Goal: Information Seeking & Learning: Learn about a topic

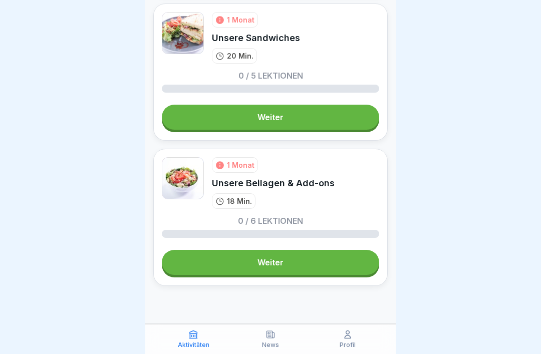
scroll to position [674, 0]
click at [351, 306] on p "Profil" at bounding box center [348, 345] width 16 height 7
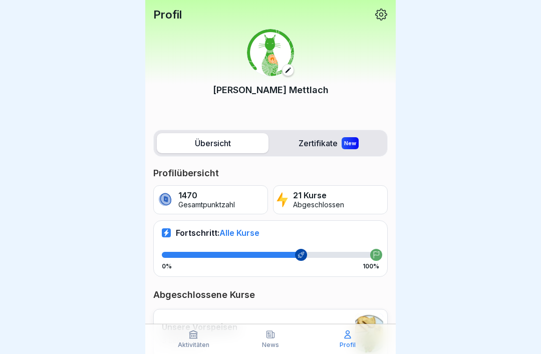
click at [343, 148] on div "New" at bounding box center [350, 143] width 17 height 12
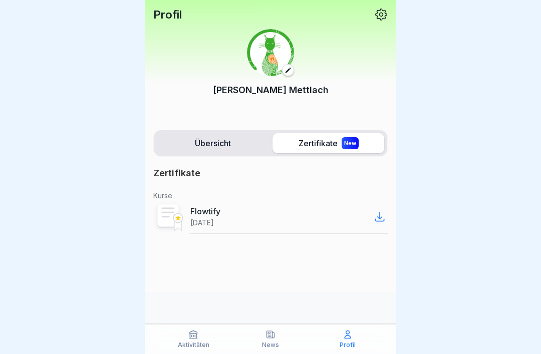
click at [227, 146] on label "Übersicht" at bounding box center [213, 143] width 112 height 20
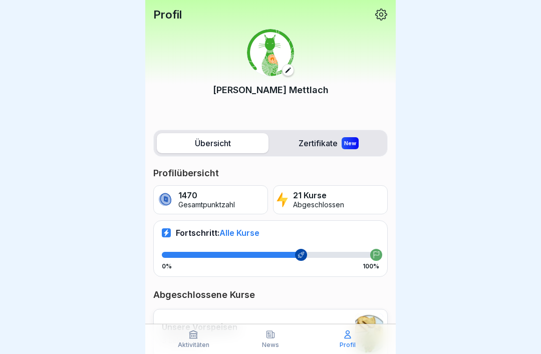
click at [351, 137] on div "New" at bounding box center [350, 143] width 17 height 12
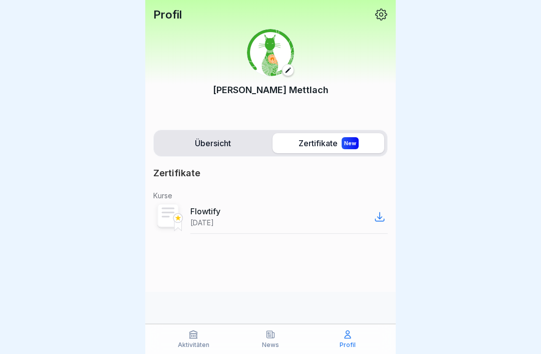
click at [226, 144] on label "Übersicht" at bounding box center [213, 143] width 112 height 20
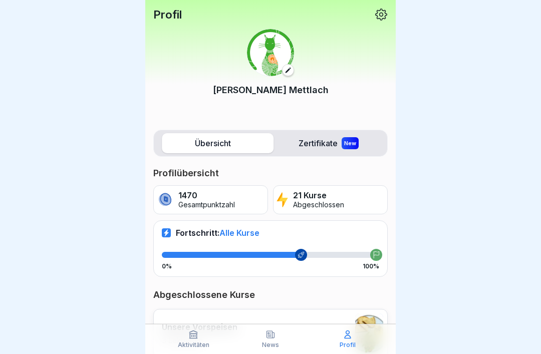
click at [194, 306] on icon at bounding box center [193, 335] width 10 height 10
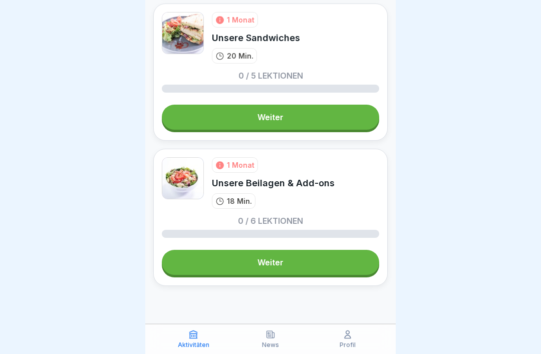
scroll to position [674, 0]
click at [317, 267] on link "Weiter" at bounding box center [270, 262] width 217 height 25
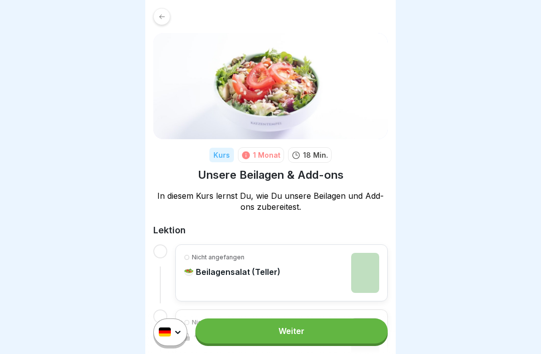
click at [318, 306] on link "Weiter" at bounding box center [291, 331] width 192 height 25
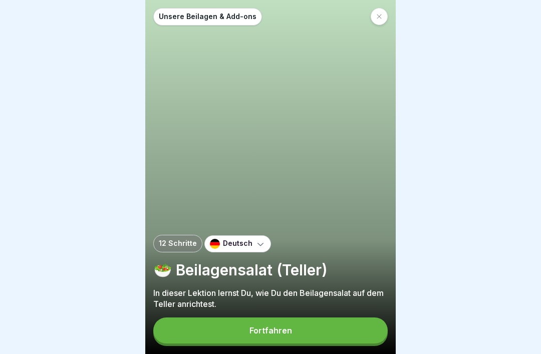
click at [304, 306] on button "Fortfahren" at bounding box center [270, 331] width 234 height 26
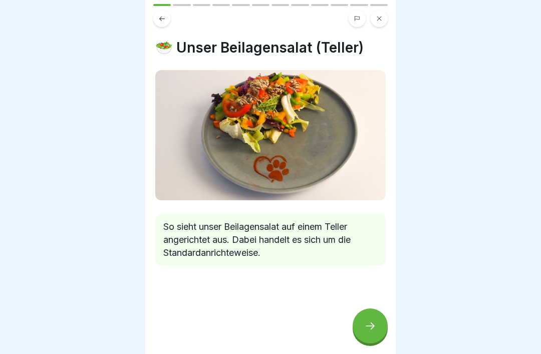
click at [370, 306] on div at bounding box center [370, 326] width 35 height 35
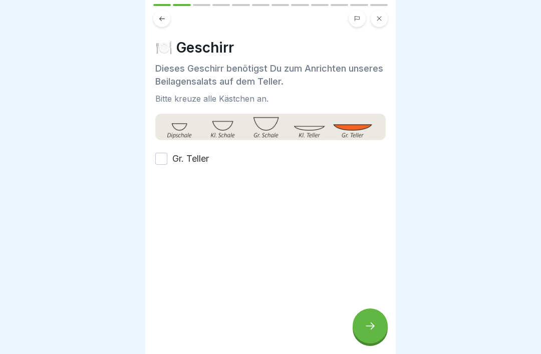
click at [161, 158] on button "Gr. Teller" at bounding box center [161, 159] width 12 height 12
click at [371, 306] on icon at bounding box center [370, 326] width 9 height 7
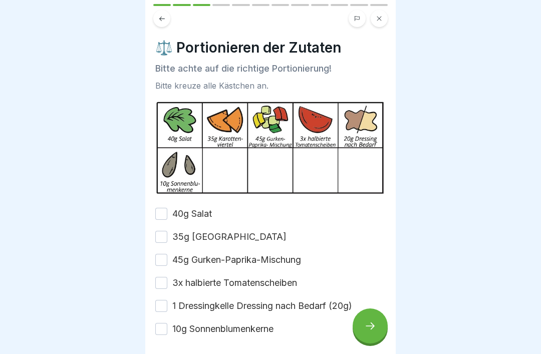
click at [161, 213] on button "40g Salat" at bounding box center [161, 214] width 12 height 12
click at [156, 256] on button "45g Gurken-Paprika-Mischung" at bounding box center [161, 260] width 12 height 12
click at [156, 288] on button "3x halbierte Tomatenscheiben" at bounding box center [161, 283] width 12 height 12
click at [158, 233] on button "35g Karottenviertel" at bounding box center [161, 237] width 12 height 12
click at [159, 301] on button "1 Dressingkelle Dressing nach Bedarf (20g)" at bounding box center [161, 306] width 12 height 12
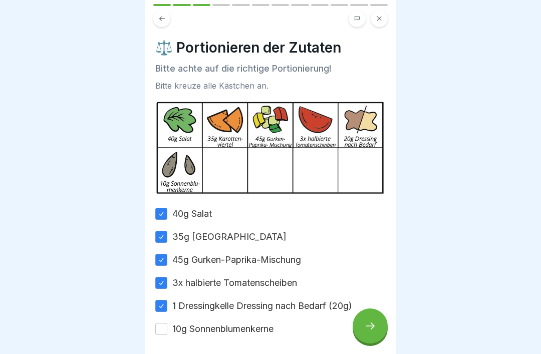
click at [160, 306] on button "10g Sonnenblumenkerne" at bounding box center [161, 329] width 12 height 12
click at [386, 306] on div at bounding box center [370, 326] width 35 height 35
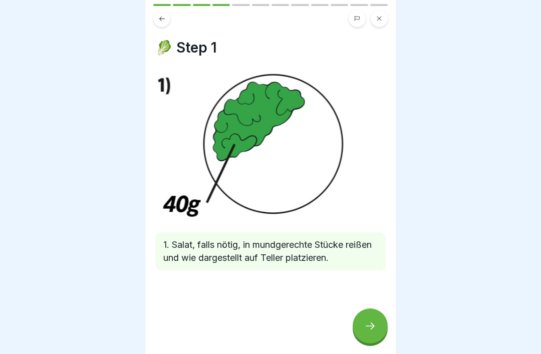
click at [362, 306] on div at bounding box center [370, 326] width 35 height 35
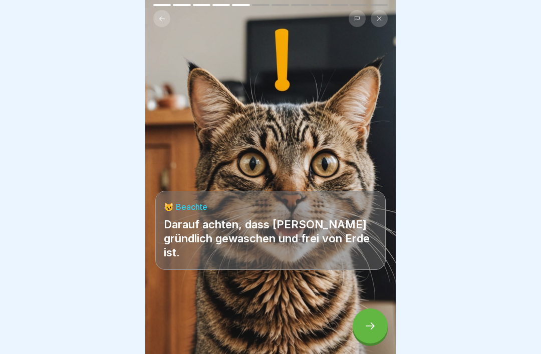
click at [372, 306] on icon at bounding box center [370, 326] width 12 height 12
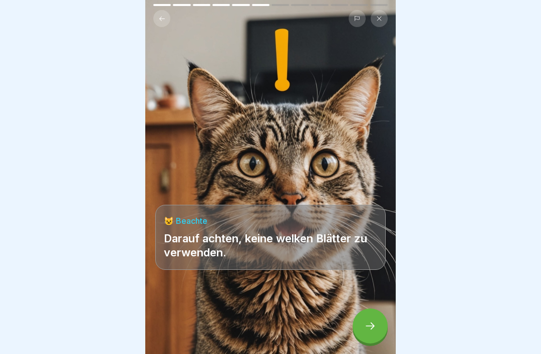
click at [364, 306] on div at bounding box center [370, 326] width 35 height 35
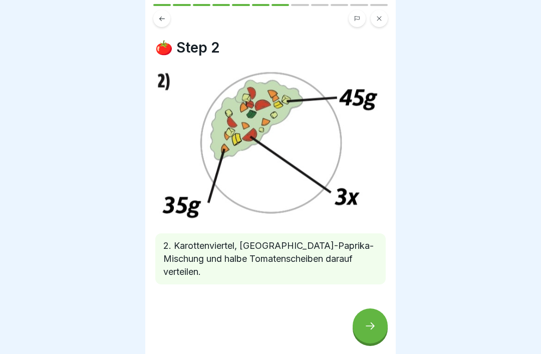
click at [372, 306] on div at bounding box center [370, 326] width 35 height 35
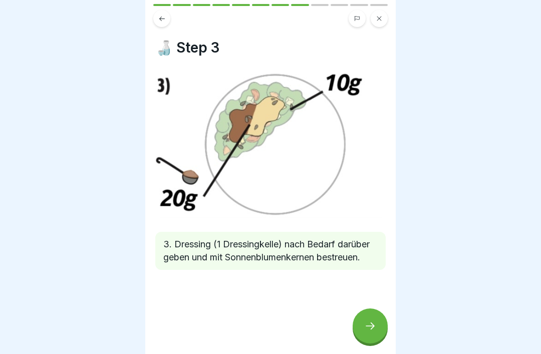
click at [366, 306] on div at bounding box center [370, 326] width 35 height 35
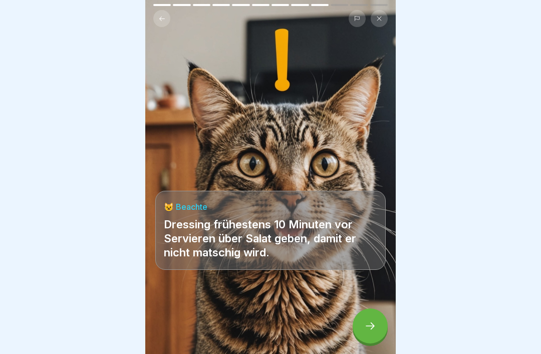
click at [368, 306] on div at bounding box center [370, 326] width 35 height 35
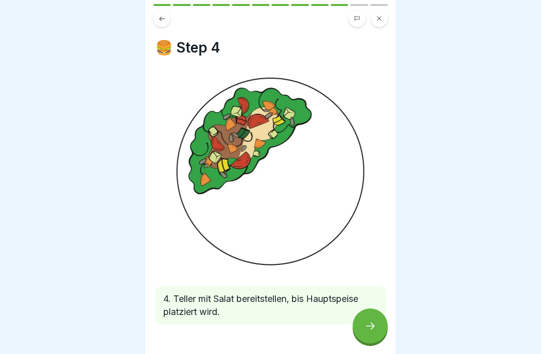
click at [369, 306] on icon at bounding box center [370, 326] width 12 height 12
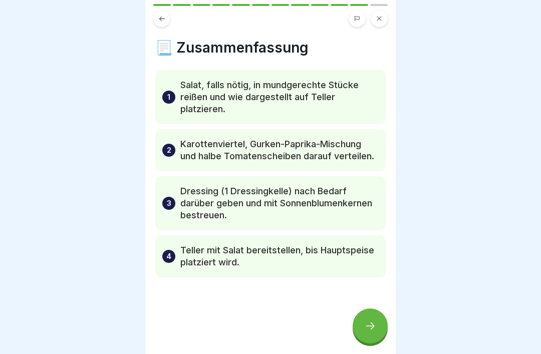
click at [364, 306] on div at bounding box center [370, 326] width 35 height 35
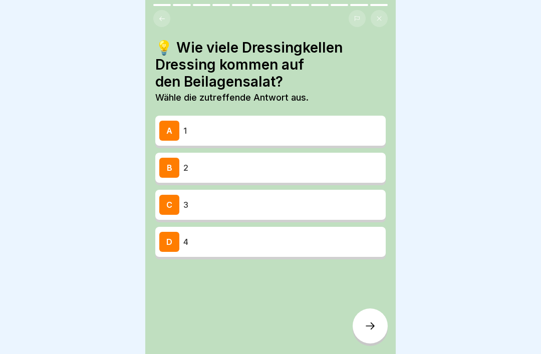
click at [345, 130] on p "1" at bounding box center [282, 131] width 198 height 12
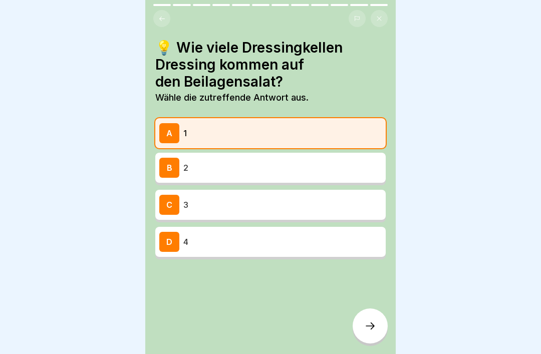
click at [386, 306] on div "💡 Wie viele Dressingkellen Dressing kommen auf den Beilagensalat? Wähle die zut…" at bounding box center [270, 177] width 250 height 354
click at [371, 306] on icon at bounding box center [370, 326] width 9 height 7
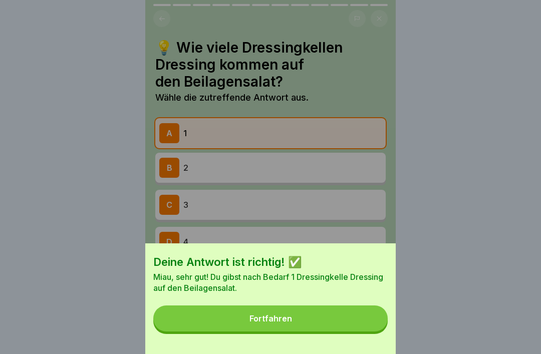
click at [360, 306] on button "Fortfahren" at bounding box center [270, 319] width 234 height 26
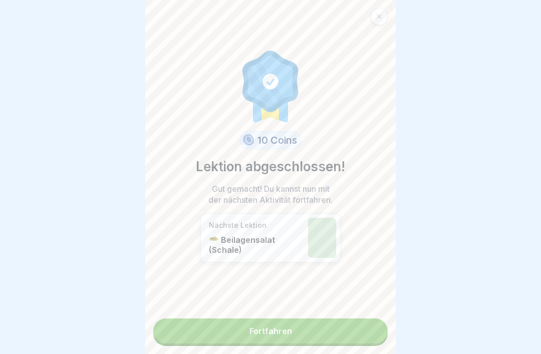
click at [355, 306] on link "Fortfahren" at bounding box center [270, 331] width 234 height 25
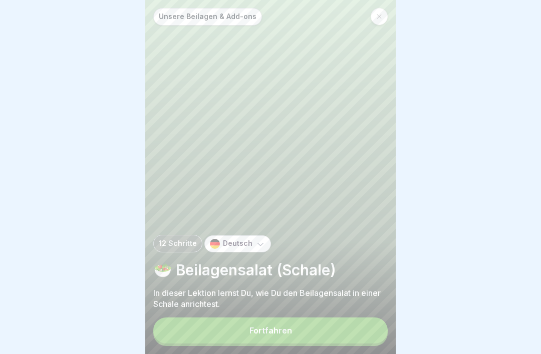
click at [355, 306] on button "Fortfahren" at bounding box center [270, 331] width 234 height 26
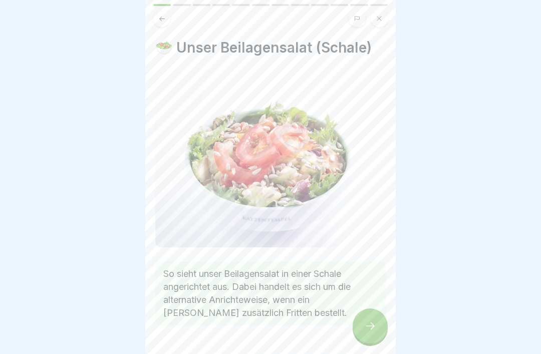
click at [364, 306] on icon at bounding box center [370, 326] width 12 height 12
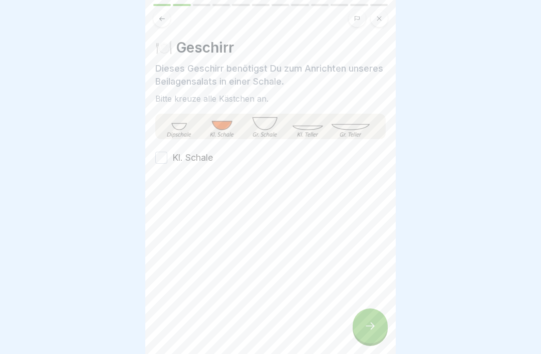
click at [159, 157] on button "Kl. Schale" at bounding box center [161, 158] width 12 height 12
click at [375, 306] on icon at bounding box center [370, 326] width 12 height 12
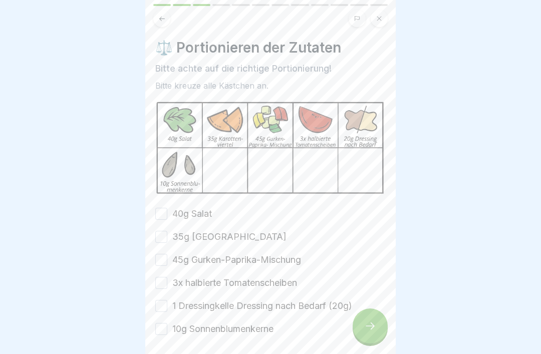
click at [172, 210] on label "40g Salat" at bounding box center [192, 213] width 40 height 13
click at [167, 210] on button "40g Salat" at bounding box center [161, 214] width 12 height 12
click at [167, 240] on button "35g Karottenviertel" at bounding box center [161, 237] width 12 height 12
click at [164, 264] on button "45g Gurken-Paprika-Mischung" at bounding box center [161, 260] width 12 height 12
click at [161, 301] on button "1 Dressingkelle Dressing nach Bedarf (20g)" at bounding box center [161, 306] width 12 height 12
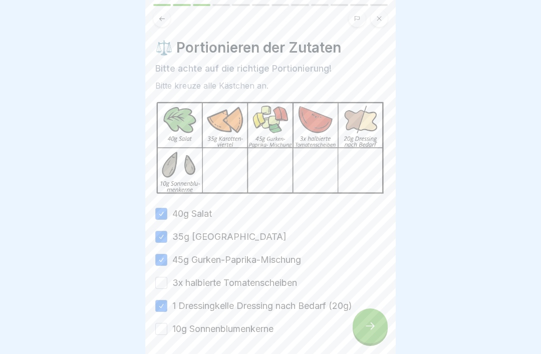
click at [163, 280] on button "3x halbierte Tomatenscheiben" at bounding box center [161, 283] width 12 height 12
click at [161, 306] on div "40g Salat 35g Karottenviertel 45g Gurken-Paprika-Mischung 3x halbierte Tomatens…" at bounding box center [270, 271] width 230 height 128
click at [176, 306] on label "10g Sonnenblumenkerne" at bounding box center [222, 329] width 101 height 13
click at [167, 306] on button "10g Sonnenblumenkerne" at bounding box center [161, 329] width 12 height 12
click at [176, 306] on label "10g Sonnenblumenkerne" at bounding box center [222, 329] width 101 height 13
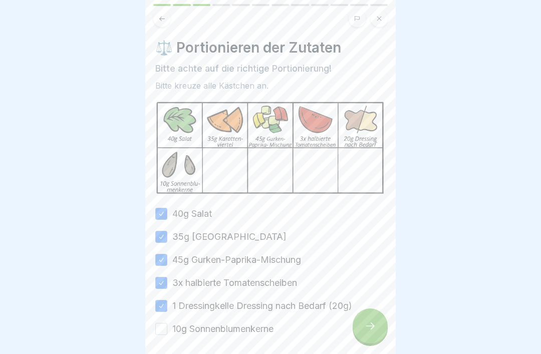
click at [167, 306] on button "10g Sonnenblumenkerne" at bounding box center [161, 329] width 12 height 12
click at [164, 306] on button "10g Sonnenblumenkerne" at bounding box center [161, 329] width 12 height 12
click at [365, 306] on div at bounding box center [370, 326] width 35 height 35
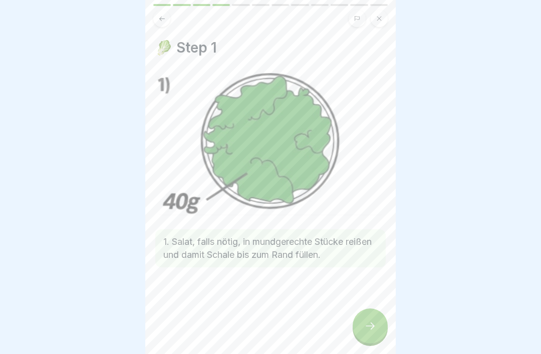
click at [372, 306] on icon at bounding box center [370, 326] width 12 height 12
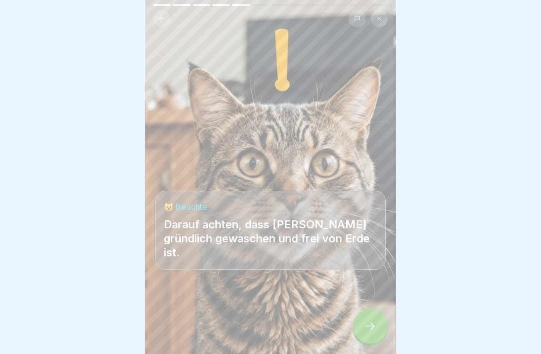
click at [372, 306] on icon at bounding box center [370, 326] width 9 height 7
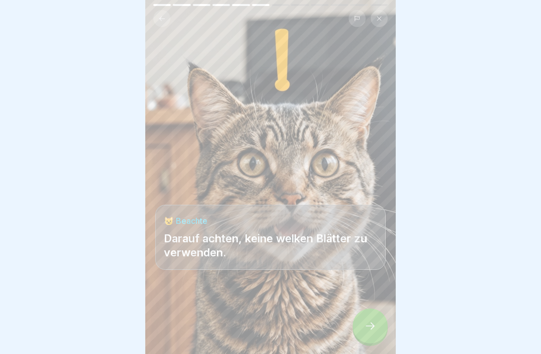
click at [373, 306] on icon at bounding box center [370, 326] width 9 height 7
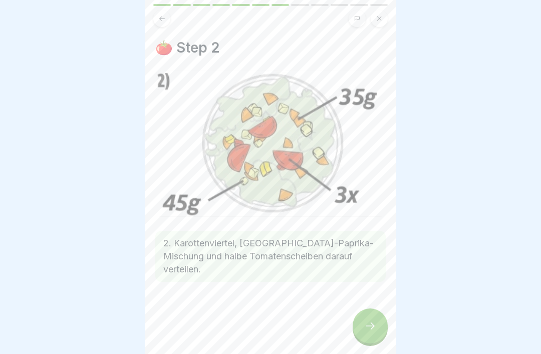
click at [372, 306] on icon at bounding box center [370, 326] width 12 height 12
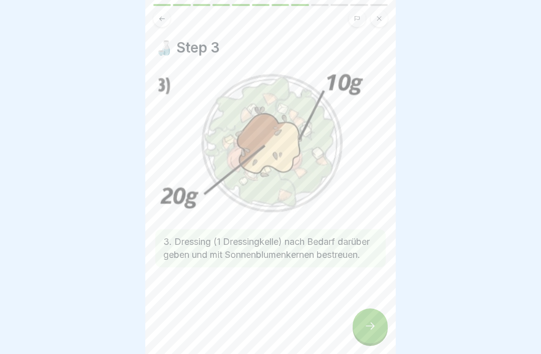
click at [369, 306] on icon at bounding box center [370, 326] width 12 height 12
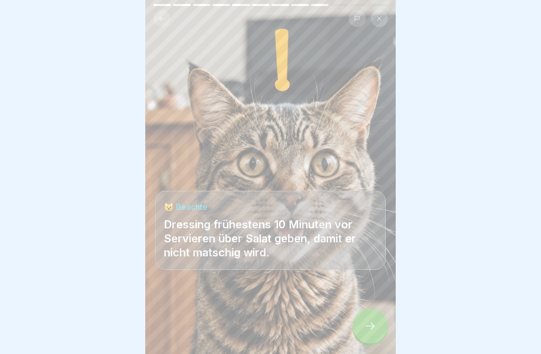
click at [366, 306] on icon at bounding box center [370, 326] width 12 height 12
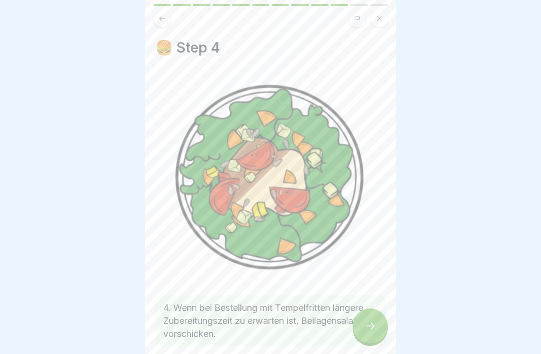
click at [364, 306] on icon at bounding box center [370, 326] width 12 height 12
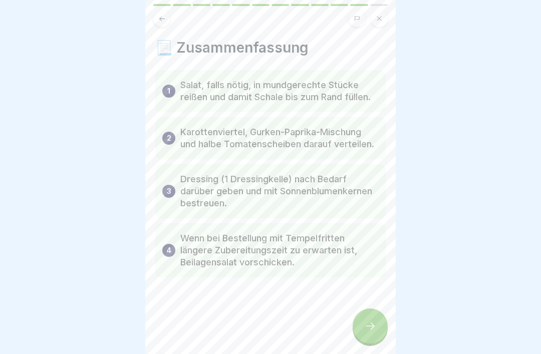
click at [366, 306] on icon at bounding box center [370, 326] width 12 height 12
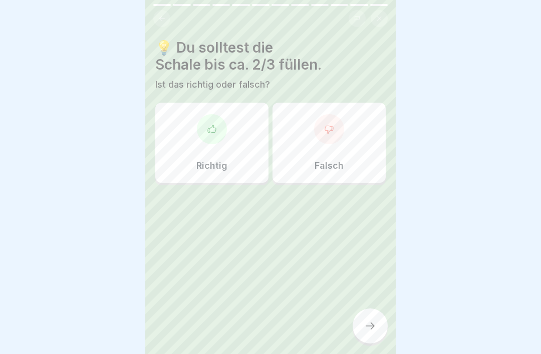
click at [159, 22] on icon at bounding box center [162, 19] width 8 height 8
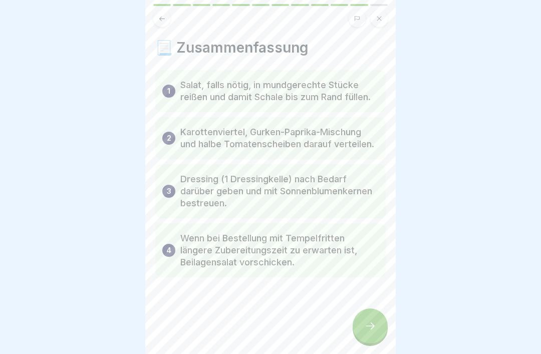
click at [161, 14] on button at bounding box center [161, 18] width 17 height 17
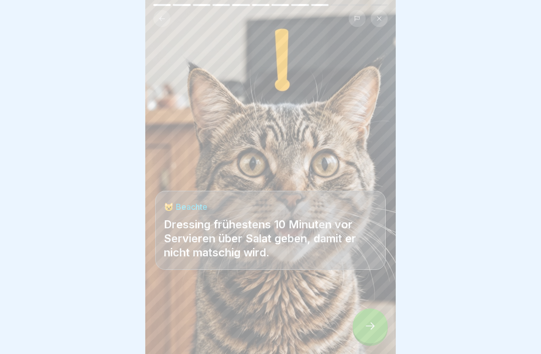
click at [161, 17] on icon at bounding box center [162, 19] width 8 height 8
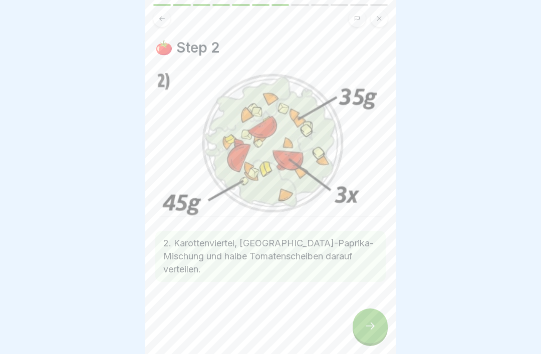
click at [161, 21] on icon at bounding box center [162, 19] width 8 height 8
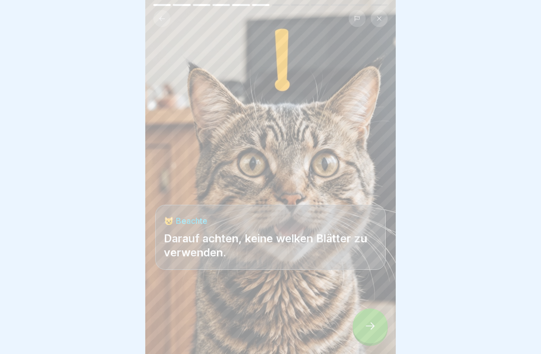
click at [161, 24] on button at bounding box center [161, 18] width 17 height 17
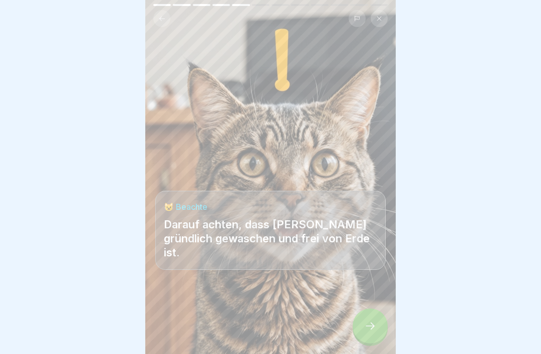
click at [164, 17] on icon at bounding box center [162, 19] width 8 height 8
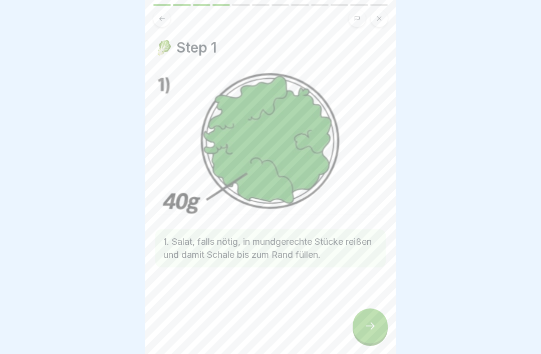
click at [376, 306] on icon at bounding box center [370, 326] width 12 height 12
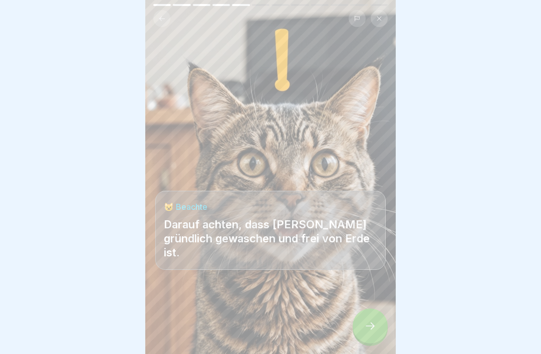
click at [375, 306] on icon at bounding box center [370, 326] width 12 height 12
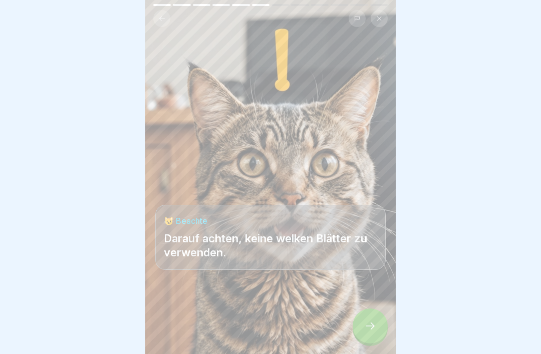
click at [373, 306] on icon at bounding box center [370, 326] width 9 height 7
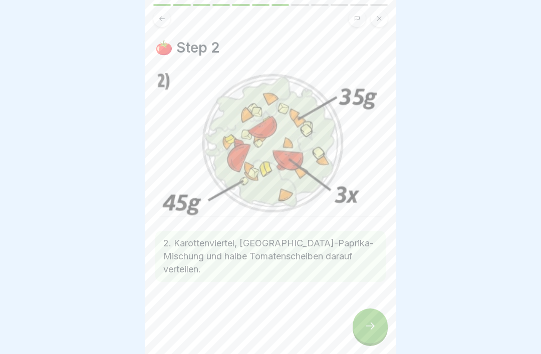
click at [373, 306] on icon at bounding box center [370, 326] width 12 height 12
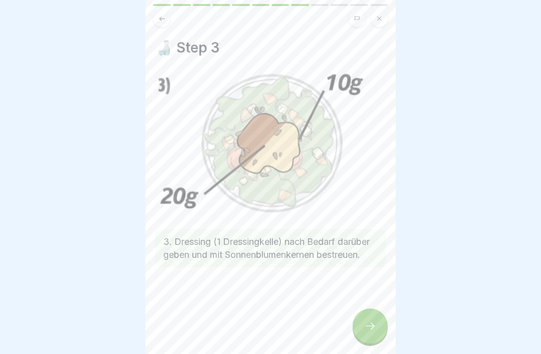
click at [373, 306] on icon at bounding box center [370, 326] width 9 height 7
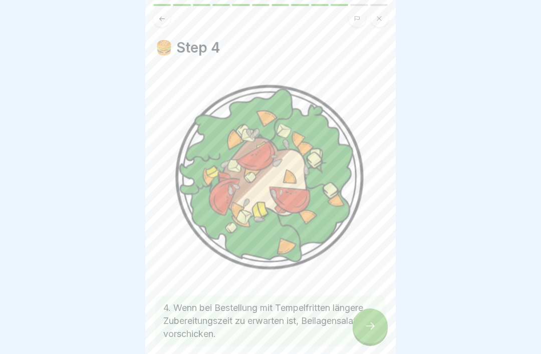
click at [374, 306] on icon at bounding box center [370, 326] width 9 height 7
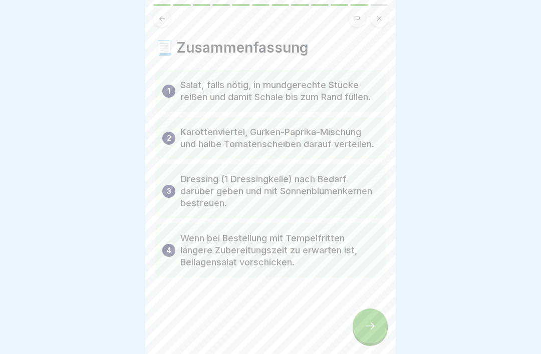
click at [373, 306] on icon at bounding box center [370, 326] width 9 height 7
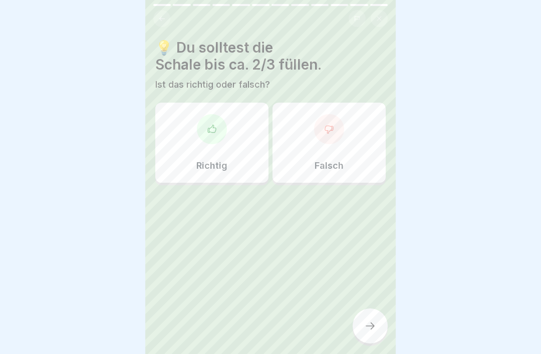
click at [360, 152] on div "Falsch" at bounding box center [329, 143] width 113 height 80
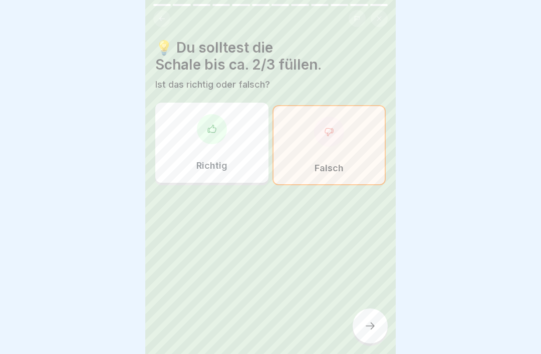
click at [372, 306] on icon at bounding box center [370, 326] width 9 height 7
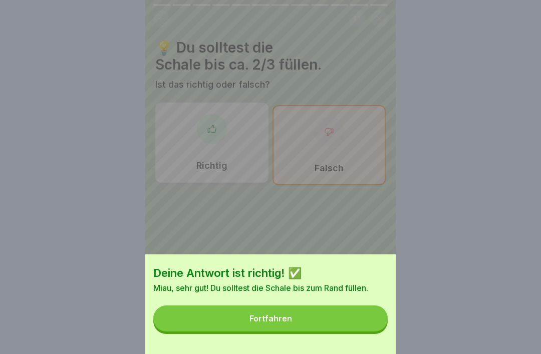
click at [364, 306] on button "Fortfahren" at bounding box center [270, 319] width 234 height 26
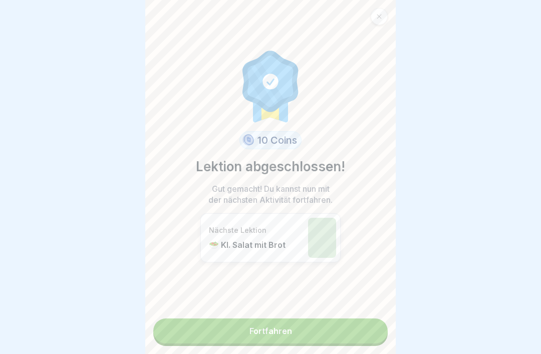
click at [308, 306] on link "Fortfahren" at bounding box center [270, 331] width 234 height 25
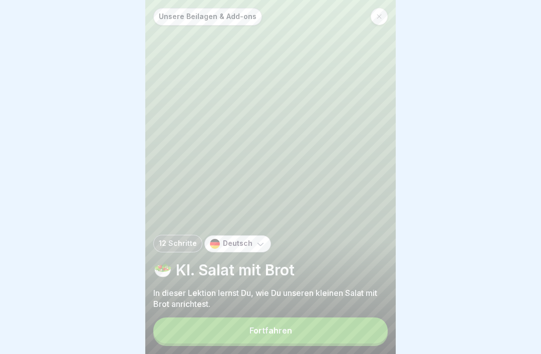
click at [285, 306] on button "Fortfahren" at bounding box center [270, 331] width 234 height 26
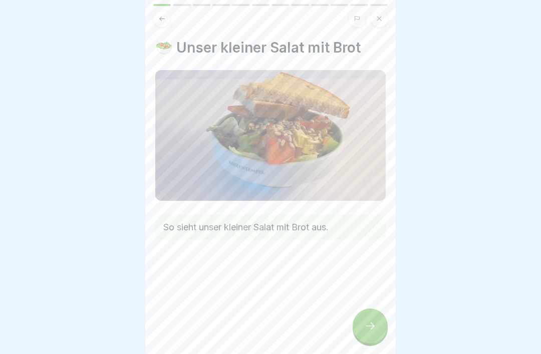
click at [368, 306] on icon at bounding box center [370, 326] width 12 height 12
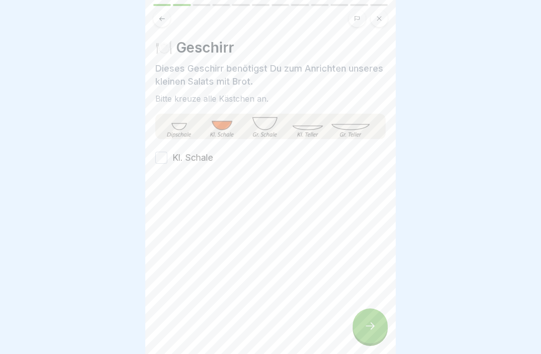
click at [160, 157] on button "Kl. Schale" at bounding box center [161, 158] width 12 height 12
click at [371, 306] on icon at bounding box center [370, 326] width 9 height 7
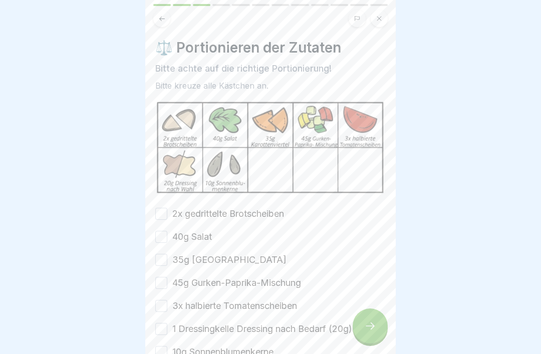
click at [166, 211] on button "2x gedrittelte Brotscheiben" at bounding box center [161, 214] width 12 height 12
click at [162, 254] on button "35g Karottenviertel" at bounding box center [161, 260] width 12 height 12
click at [165, 240] on button "40g Salat" at bounding box center [161, 237] width 12 height 12
click at [164, 286] on button "45g Gurken-Paprika-Mischung" at bounding box center [161, 283] width 12 height 12
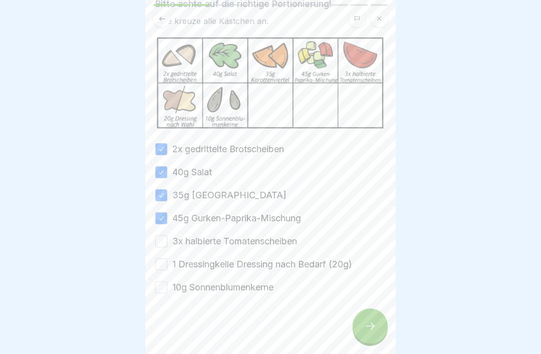
scroll to position [65, 0]
click at [162, 267] on button "1 Dressingkelle Dressing nach Bedarf (20g)" at bounding box center [161, 264] width 12 height 12
click at [165, 241] on button "3x halbierte Tomatenscheiben" at bounding box center [161, 241] width 12 height 12
click at [155, 284] on button "10g Sonnenblumenkerne" at bounding box center [161, 288] width 12 height 12
click at [377, 306] on div at bounding box center [370, 326] width 35 height 35
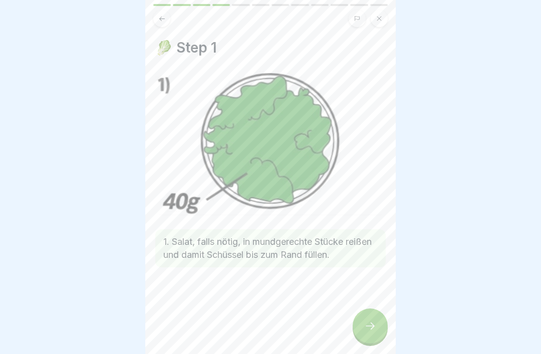
click at [377, 306] on div at bounding box center [370, 326] width 35 height 35
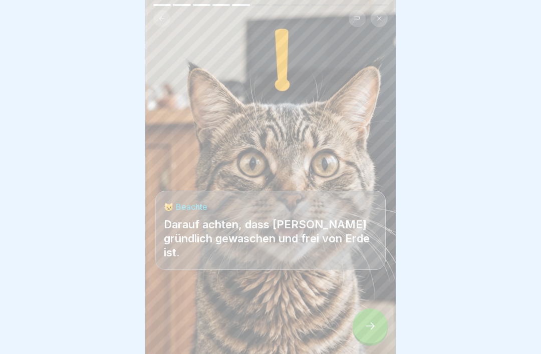
click at [374, 306] on icon at bounding box center [370, 326] width 9 height 7
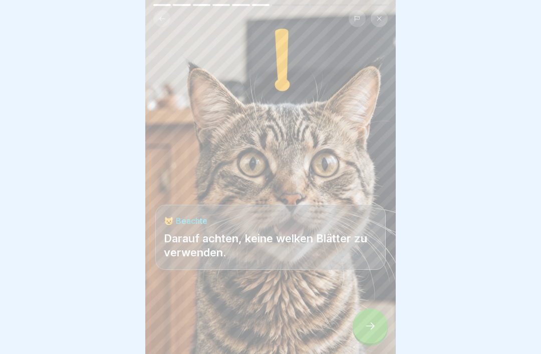
click at [369, 306] on icon at bounding box center [370, 326] width 12 height 12
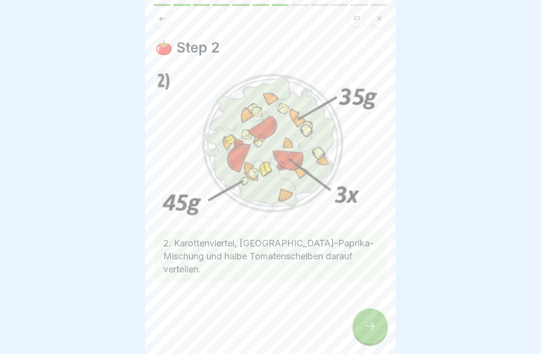
click at [368, 306] on div at bounding box center [370, 326] width 35 height 35
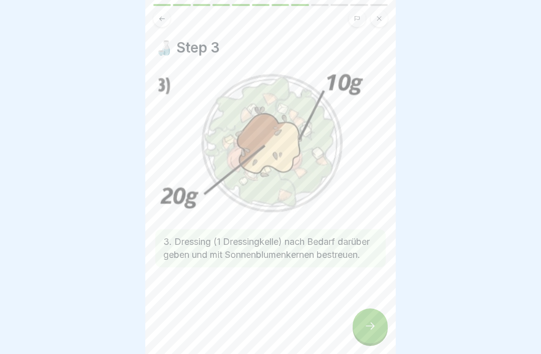
click at [364, 306] on div at bounding box center [370, 326] width 35 height 35
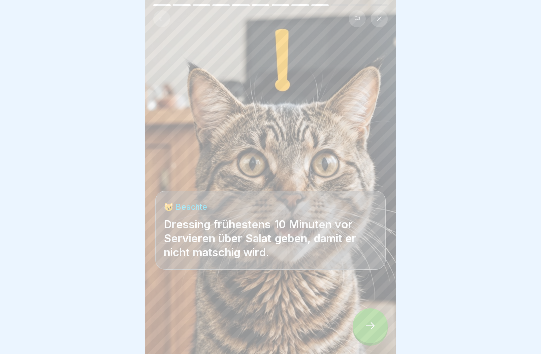
click at [363, 306] on div at bounding box center [370, 326] width 35 height 35
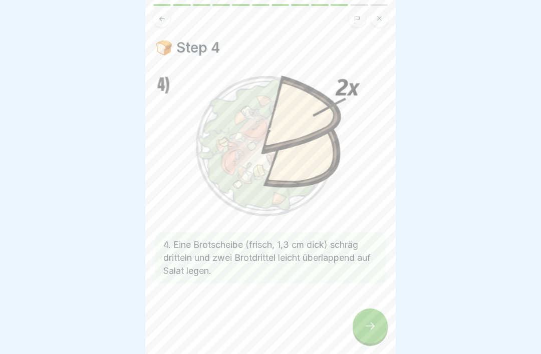
click at [368, 306] on icon at bounding box center [370, 326] width 12 height 12
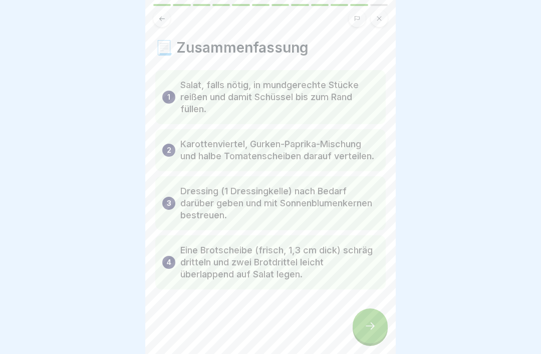
click at [368, 306] on icon at bounding box center [370, 326] width 12 height 12
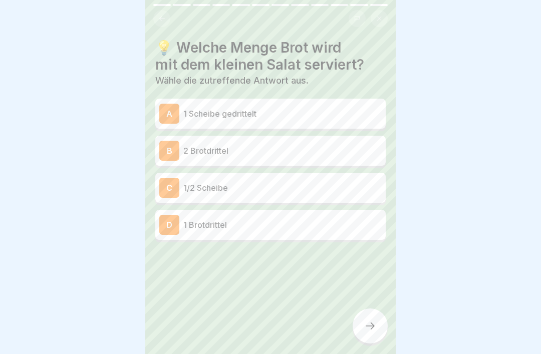
click at [355, 189] on p "1/2 Scheibe" at bounding box center [282, 188] width 198 height 12
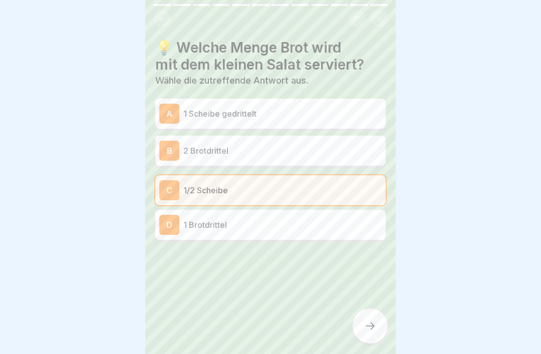
click at [371, 306] on icon at bounding box center [370, 326] width 9 height 7
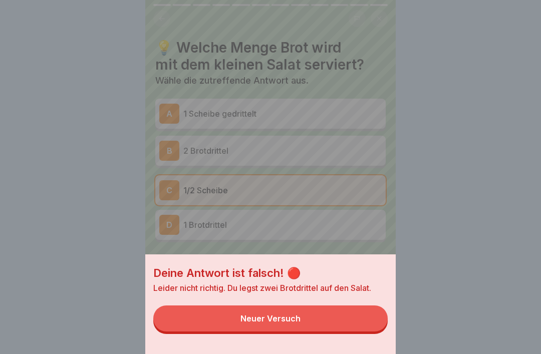
click at [352, 306] on button "Neuer Versuch" at bounding box center [270, 319] width 234 height 26
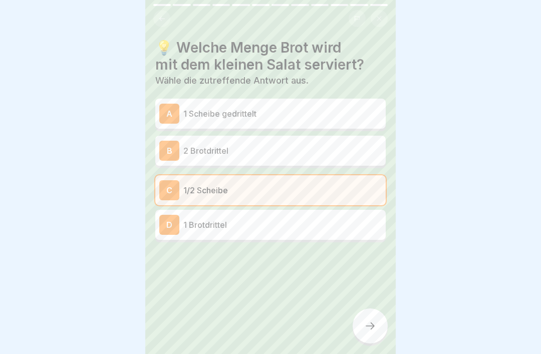
click at [173, 17] on div at bounding box center [270, 18] width 234 height 17
click at [164, 20] on icon at bounding box center [162, 19] width 8 height 8
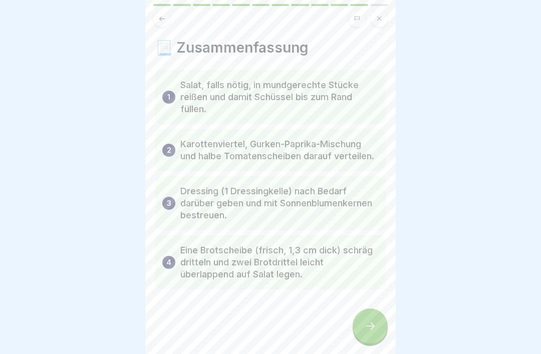
click at [157, 20] on button at bounding box center [161, 18] width 17 height 17
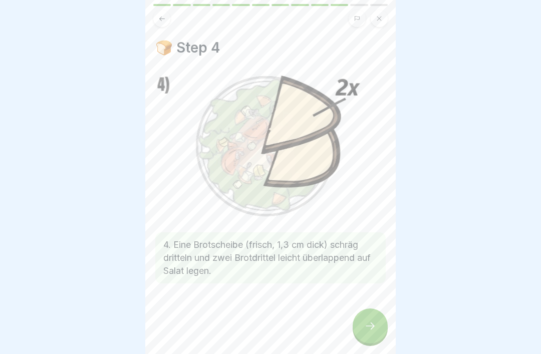
click at [382, 306] on div at bounding box center [370, 326] width 35 height 35
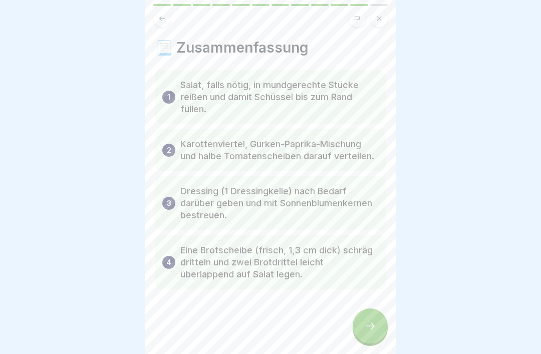
click at [373, 306] on icon at bounding box center [370, 326] width 9 height 7
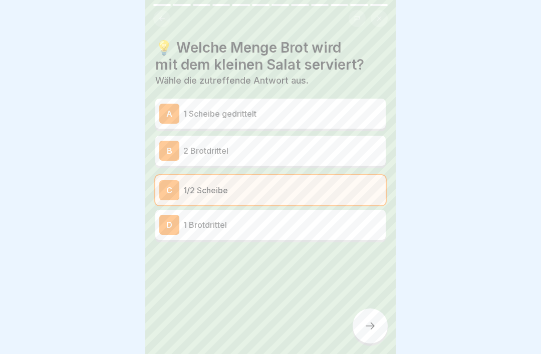
click at [266, 147] on p "2 Brotdrittel" at bounding box center [282, 151] width 198 height 12
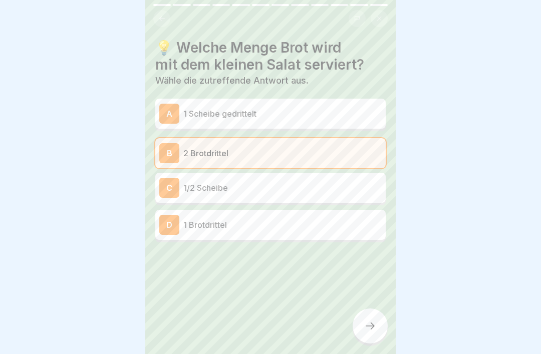
click at [377, 306] on div at bounding box center [370, 326] width 35 height 35
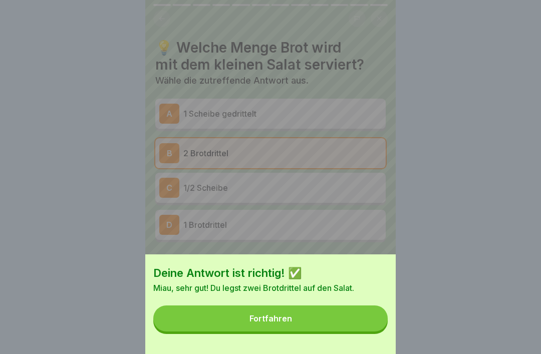
click at [356, 306] on button "Fortfahren" at bounding box center [270, 319] width 234 height 26
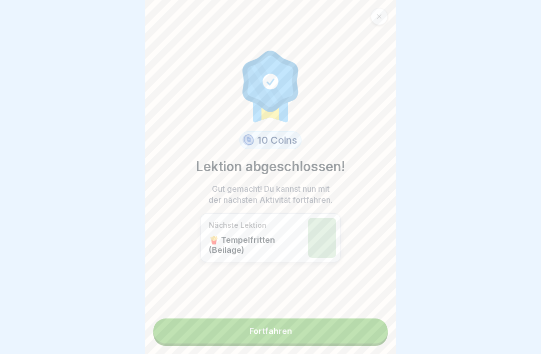
click at [317, 306] on link "Fortfahren" at bounding box center [270, 331] width 234 height 25
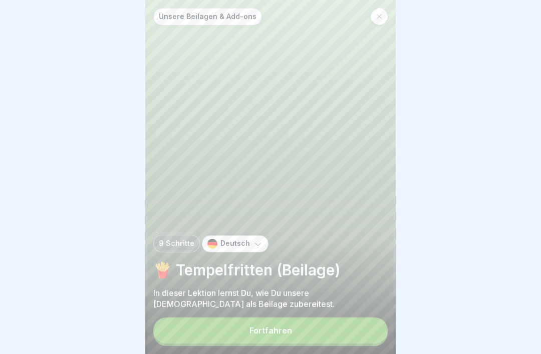
click at [316, 306] on button "Fortfahren" at bounding box center [270, 331] width 234 height 26
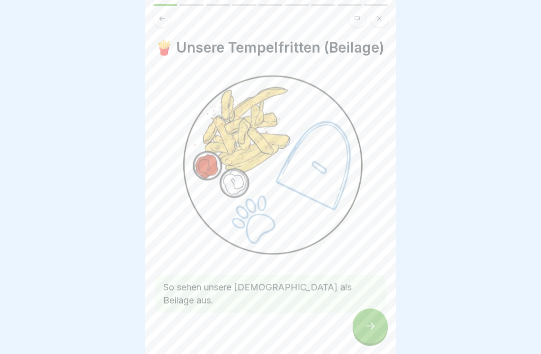
click at [375, 306] on div at bounding box center [370, 326] width 35 height 35
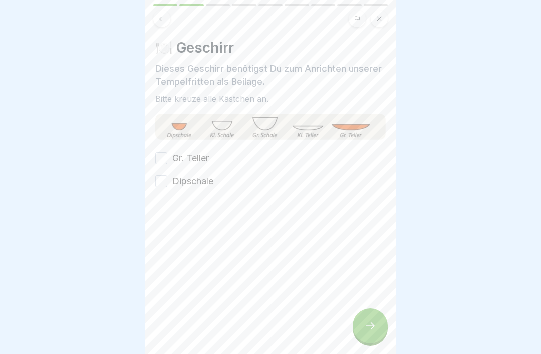
click at [143, 163] on div at bounding box center [270, 177] width 541 height 354
click at [165, 155] on button "Gr. Teller" at bounding box center [161, 158] width 12 height 12
click at [162, 186] on button "Dipschale" at bounding box center [161, 181] width 12 height 12
click at [364, 306] on div at bounding box center [370, 326] width 35 height 35
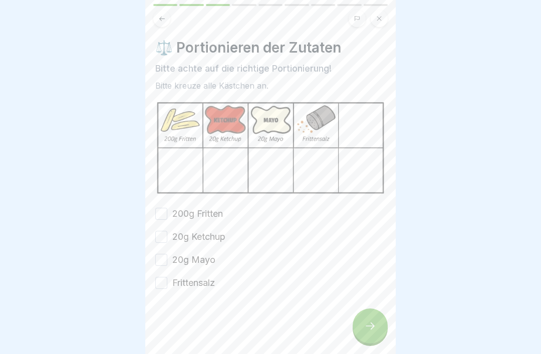
click at [156, 214] on button "200g Fritten" at bounding box center [161, 214] width 12 height 12
click at [159, 241] on button "20g Ketchup" at bounding box center [161, 237] width 12 height 12
click at [163, 239] on button "20g Ketchup" at bounding box center [161, 237] width 12 height 12
click at [161, 250] on div "200g Fritten 20g Ketchup 20g Mayo Frittensalz" at bounding box center [270, 248] width 230 height 82
click at [158, 259] on button "20g Mayo" at bounding box center [161, 260] width 12 height 12
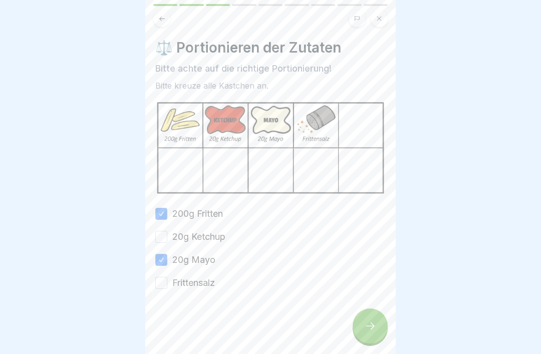
click at [161, 289] on button "Frittensalz" at bounding box center [161, 283] width 12 height 12
click at [158, 237] on button "20g Ketchup" at bounding box center [161, 237] width 12 height 12
click at [367, 306] on icon at bounding box center [370, 326] width 12 height 12
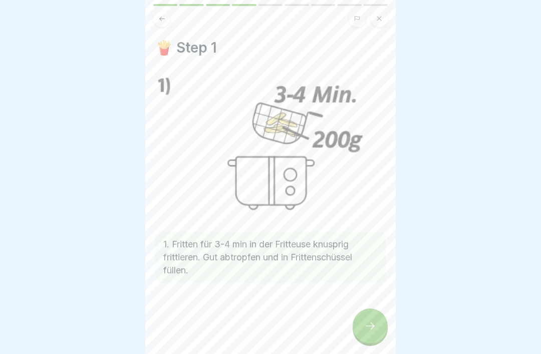
click at [364, 306] on icon at bounding box center [370, 326] width 12 height 12
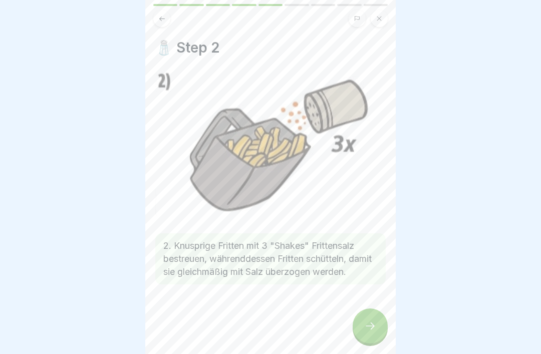
click at [368, 306] on icon at bounding box center [370, 326] width 12 height 12
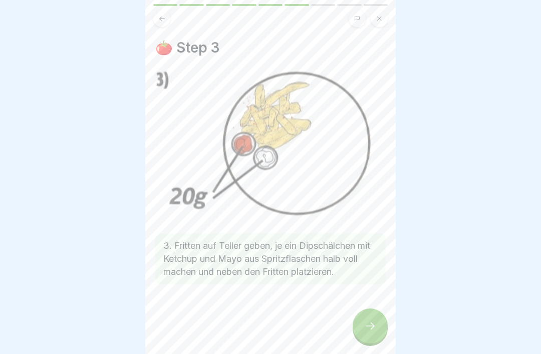
click at [367, 306] on div at bounding box center [370, 326] width 35 height 35
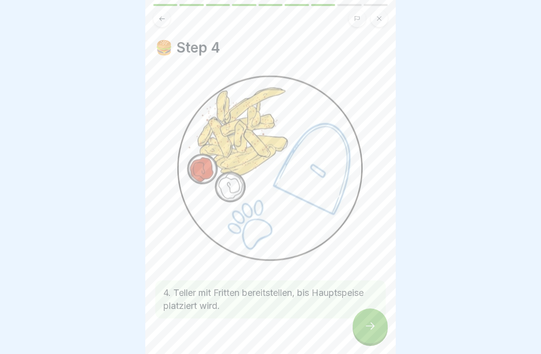
click at [370, 306] on icon at bounding box center [370, 326] width 12 height 12
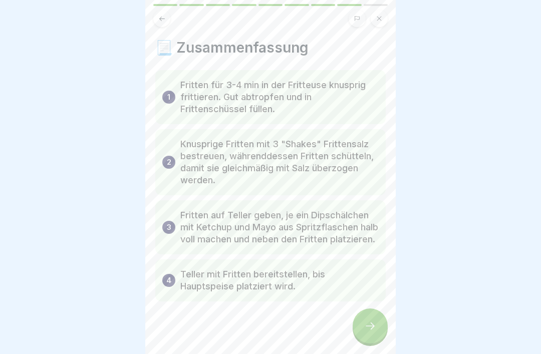
click at [373, 306] on icon at bounding box center [370, 326] width 9 height 7
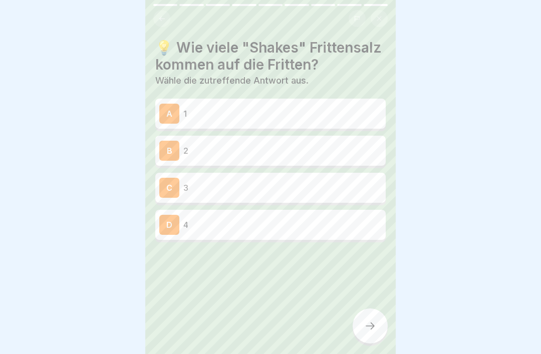
click at [367, 193] on div "C 3" at bounding box center [270, 188] width 222 height 20
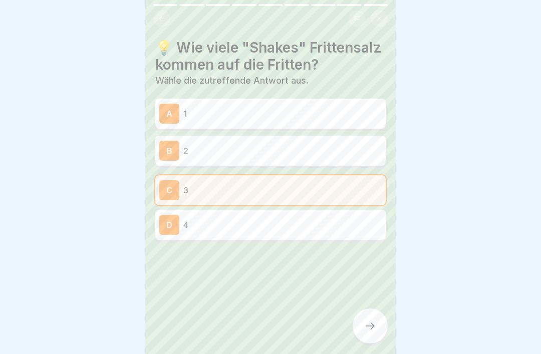
click at [374, 306] on icon at bounding box center [370, 326] width 12 height 12
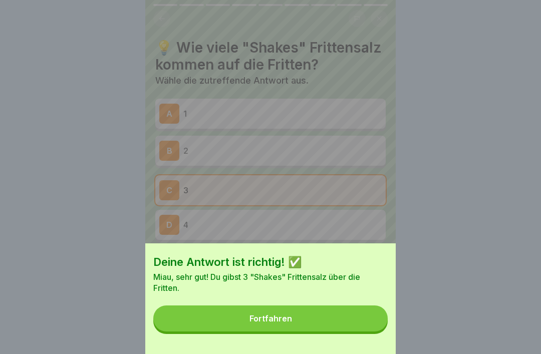
click at [375, 306] on button "Fortfahren" at bounding box center [270, 319] width 234 height 26
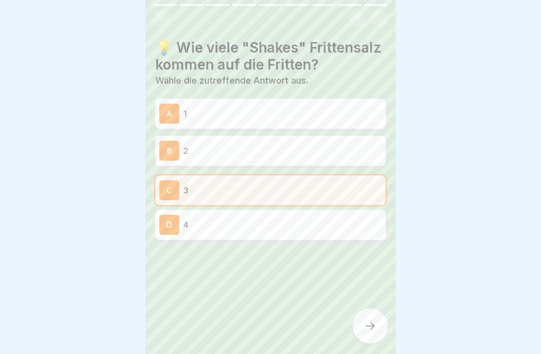
click at [379, 306] on div at bounding box center [370, 326] width 35 height 35
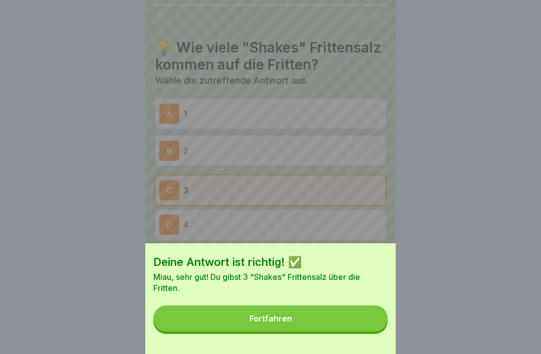
click at [362, 306] on button "Fortfahren" at bounding box center [270, 319] width 234 height 26
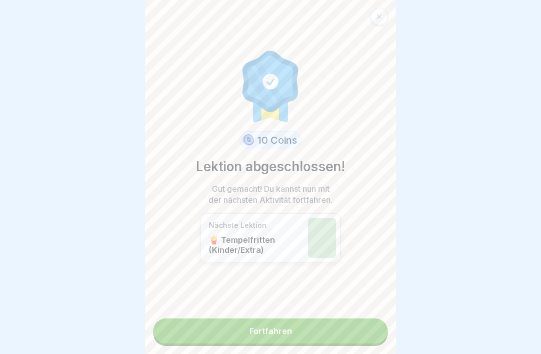
click at [365, 306] on link "Fortfahren" at bounding box center [270, 331] width 234 height 25
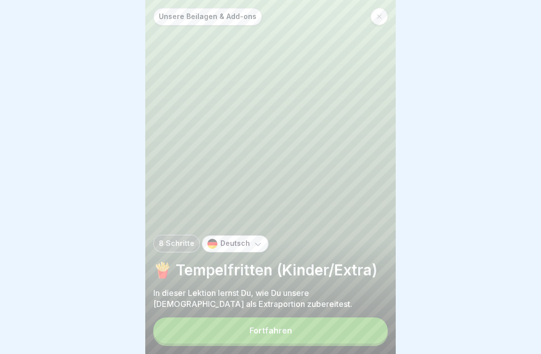
click at [370, 306] on button "Fortfahren" at bounding box center [270, 331] width 234 height 26
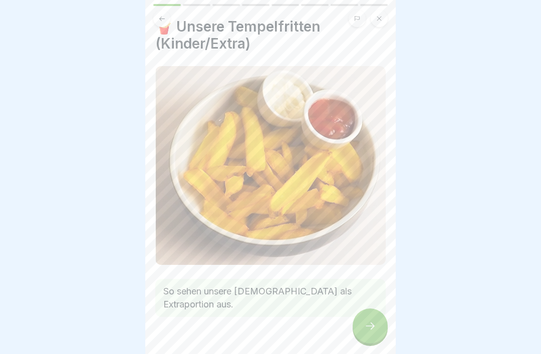
scroll to position [12, 0]
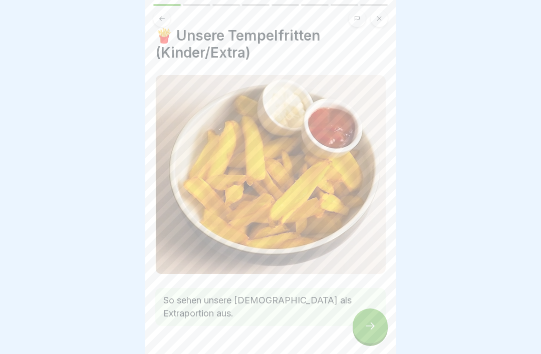
click at [369, 306] on icon at bounding box center [370, 326] width 12 height 12
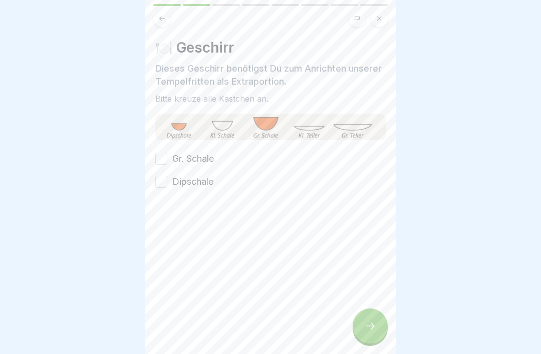
click at [157, 158] on button "Gr. Schale" at bounding box center [161, 159] width 12 height 12
click at [154, 187] on div "🍽️ Geschirr Dieses Geschirr benötigst Du zum Anrichten unserer Tempelfritten al…" at bounding box center [270, 177] width 250 height 354
click at [155, 173] on div "🍽️ Geschirr Dieses Geschirr benötigst Du zum Anrichten unserer Tempelfritten al…" at bounding box center [270, 177] width 250 height 354
click at [162, 187] on button "Dipschale" at bounding box center [161, 182] width 12 height 12
click at [364, 306] on div at bounding box center [370, 326] width 35 height 35
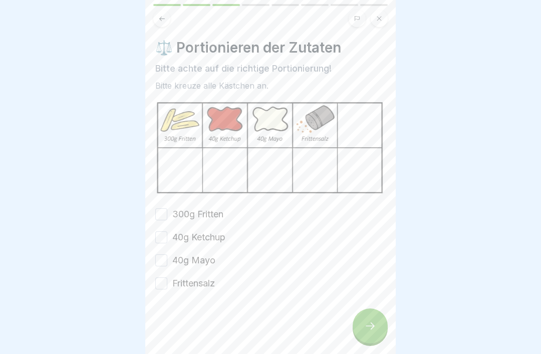
click at [157, 211] on button "300g Fritten" at bounding box center [161, 214] width 12 height 12
click at [159, 238] on button "40g Ketchup" at bounding box center [161, 237] width 12 height 12
click at [159, 273] on div "300g Fritten 40g Ketchup 40g Mayo Frittensalz" at bounding box center [270, 249] width 230 height 82
click at [165, 265] on button "40g Mayo" at bounding box center [161, 260] width 12 height 12
click at [162, 288] on button "Frittensalz" at bounding box center [161, 284] width 12 height 12
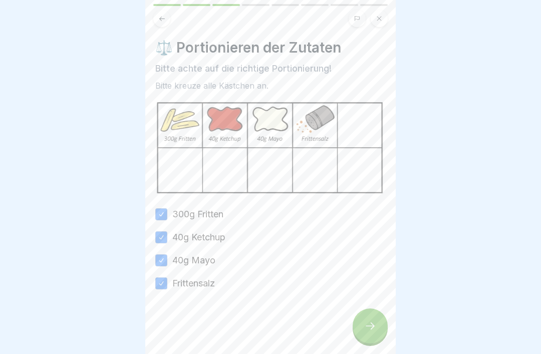
click at [374, 306] on div at bounding box center [370, 326] width 35 height 35
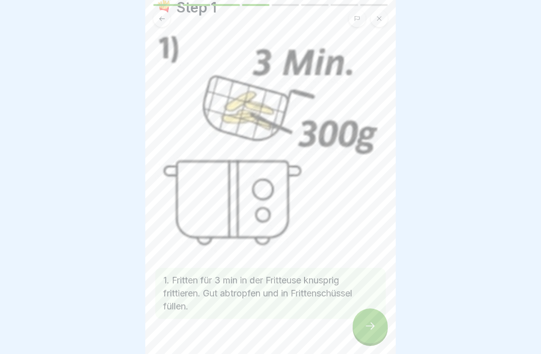
scroll to position [46, 0]
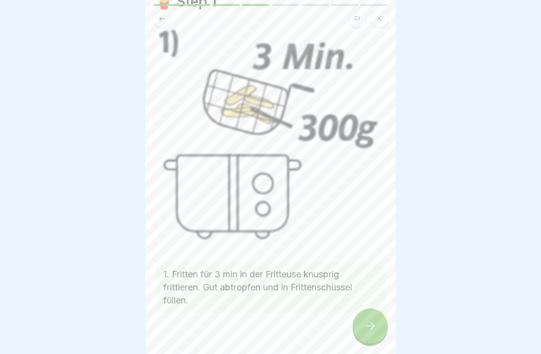
click at [367, 306] on icon at bounding box center [370, 326] width 9 height 7
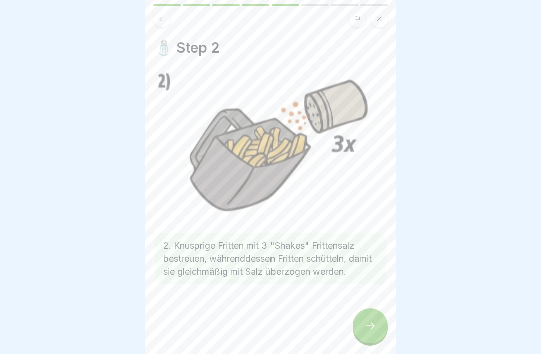
click at [366, 306] on icon at bounding box center [370, 326] width 12 height 12
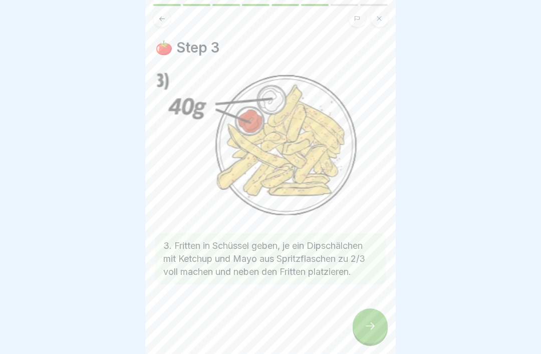
click at [369, 306] on icon at bounding box center [370, 326] width 12 height 12
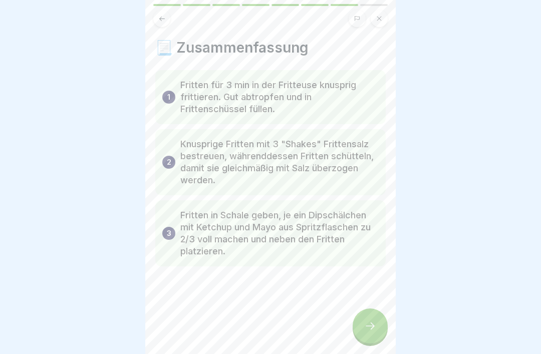
click at [367, 306] on icon at bounding box center [370, 326] width 12 height 12
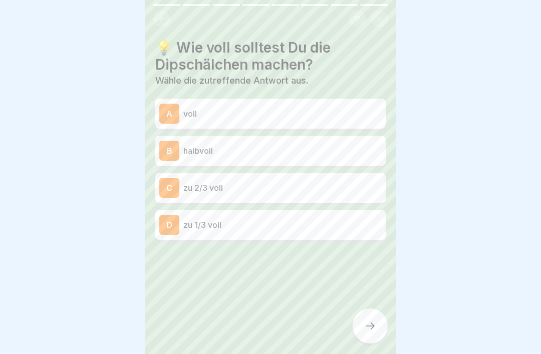
click at [343, 150] on p "halbvoll" at bounding box center [282, 151] width 198 height 12
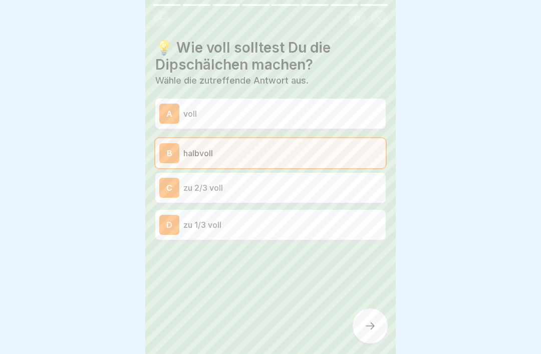
click at [378, 306] on div at bounding box center [370, 326] width 35 height 35
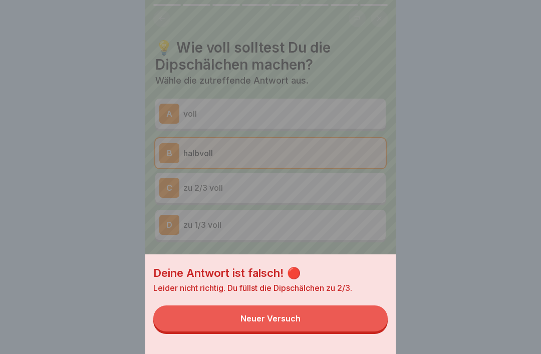
click at [365, 306] on button "Neuer Versuch" at bounding box center [270, 319] width 234 height 26
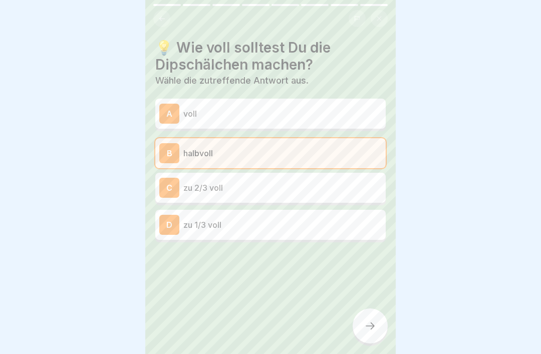
click at [361, 186] on p "zu 2/3 voll" at bounding box center [282, 188] width 198 height 12
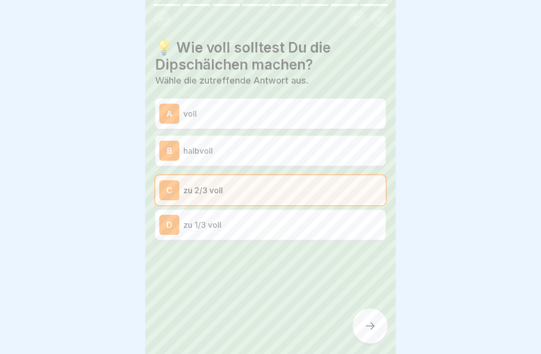
click at [368, 306] on icon at bounding box center [370, 326] width 12 height 12
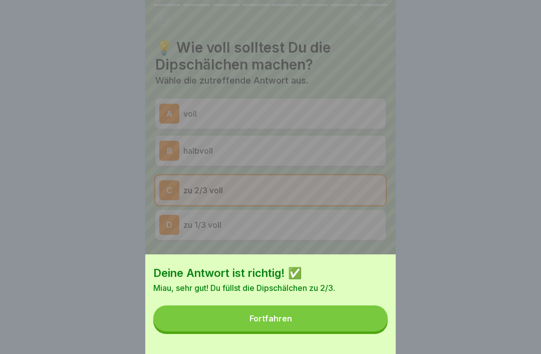
click at [362, 306] on button "Fortfahren" at bounding box center [270, 319] width 234 height 26
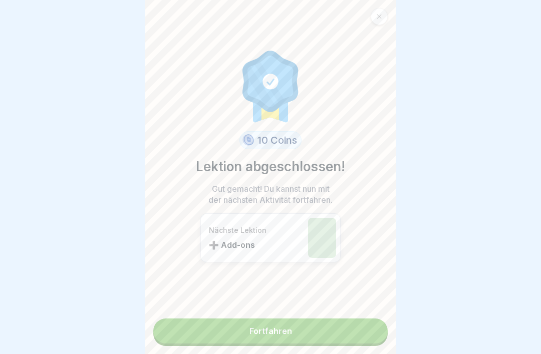
click at [359, 306] on link "Fortfahren" at bounding box center [270, 331] width 234 height 25
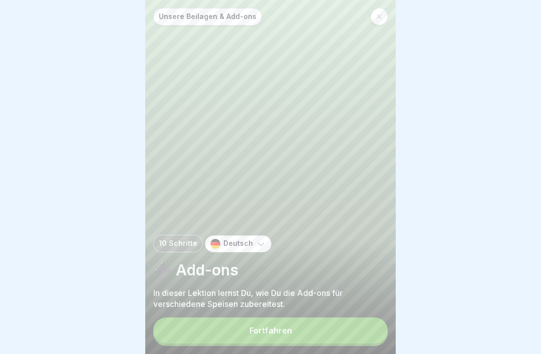
click at [358, 306] on button "Fortfahren" at bounding box center [270, 331] width 234 height 26
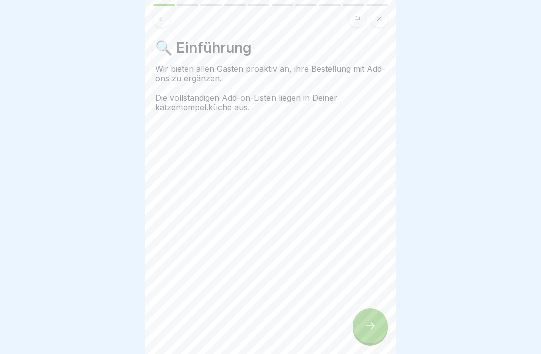
click at [363, 306] on div at bounding box center [370, 326] width 35 height 35
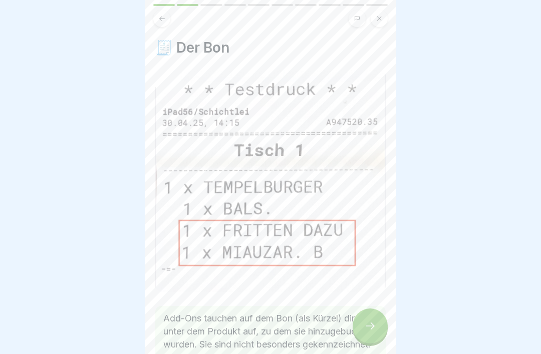
click at [162, 15] on icon at bounding box center [162, 19] width 8 height 8
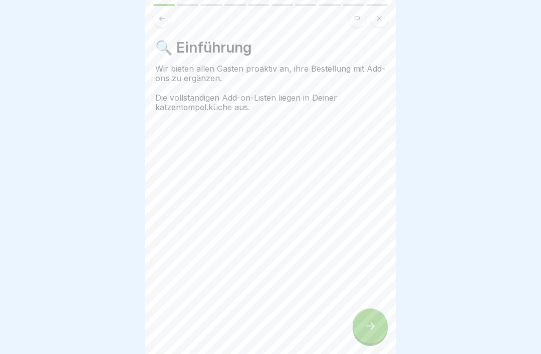
click at [374, 306] on div at bounding box center [370, 326] width 35 height 35
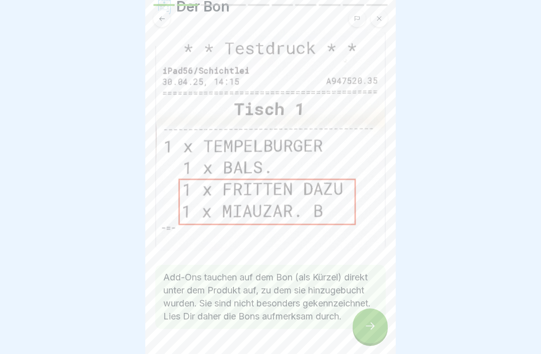
scroll to position [41, 0]
click at [376, 306] on div at bounding box center [370, 326] width 35 height 35
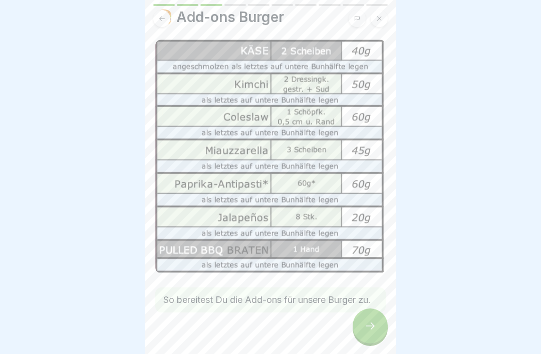
scroll to position [29, 0]
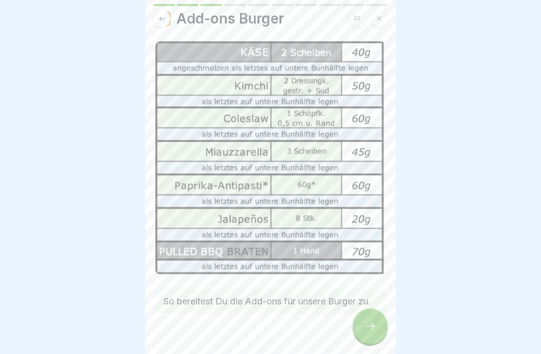
click at [370, 306] on div at bounding box center [370, 326] width 35 height 35
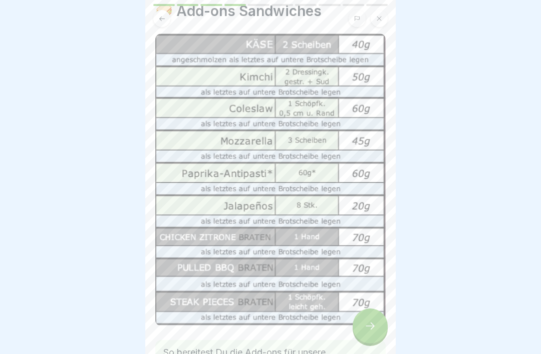
scroll to position [38, 0]
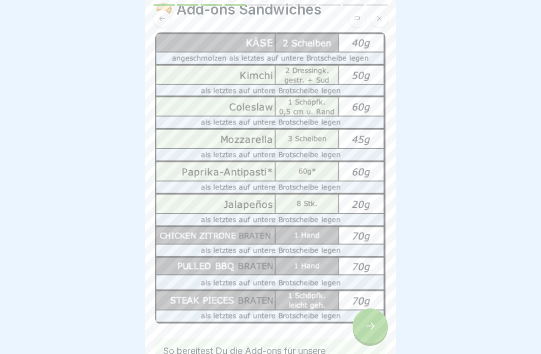
click at [167, 18] on button at bounding box center [161, 18] width 17 height 17
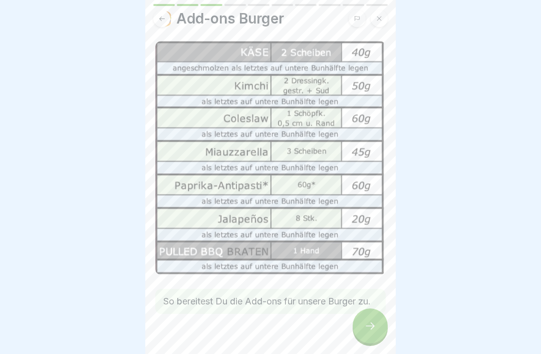
click at [368, 306] on icon at bounding box center [370, 326] width 9 height 7
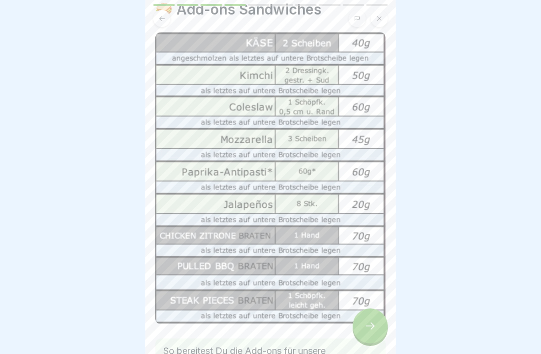
scroll to position [83, 0]
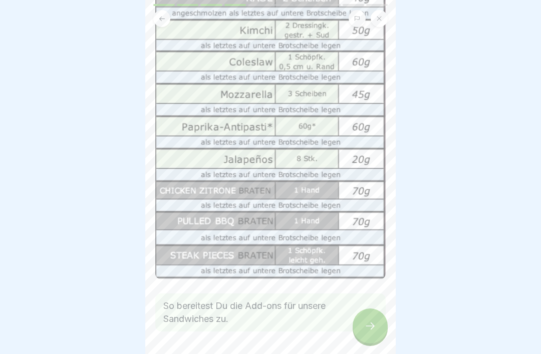
click at [372, 306] on icon at bounding box center [370, 326] width 12 height 12
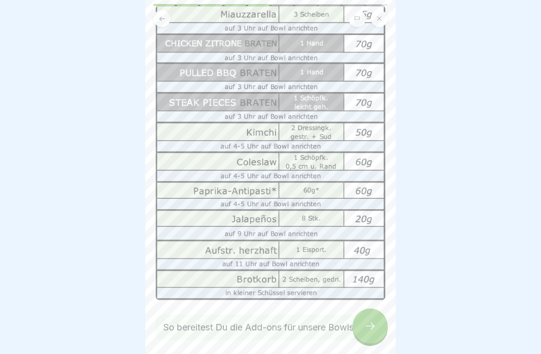
scroll to position [47, 0]
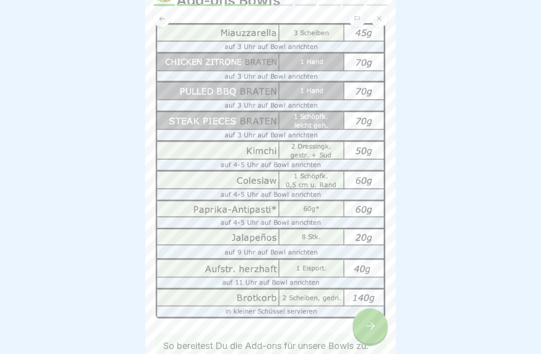
click at [371, 306] on icon at bounding box center [370, 326] width 12 height 12
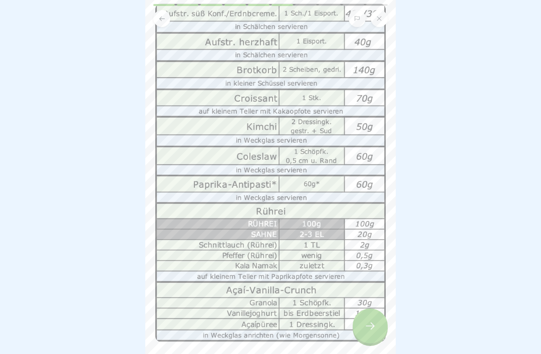
scroll to position [69, 0]
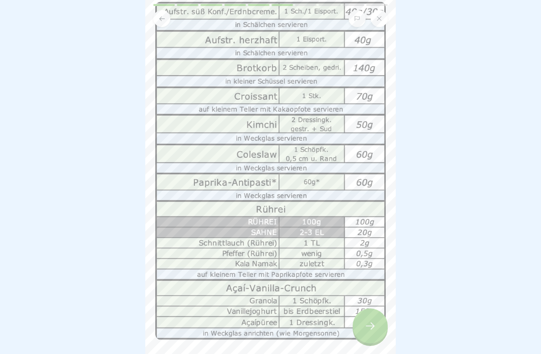
click at [366, 306] on icon at bounding box center [370, 326] width 12 height 12
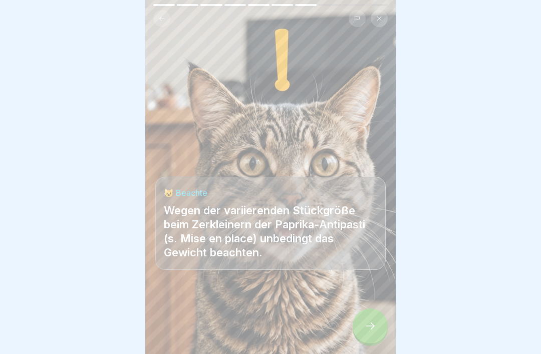
click at [372, 306] on icon at bounding box center [370, 326] width 12 height 12
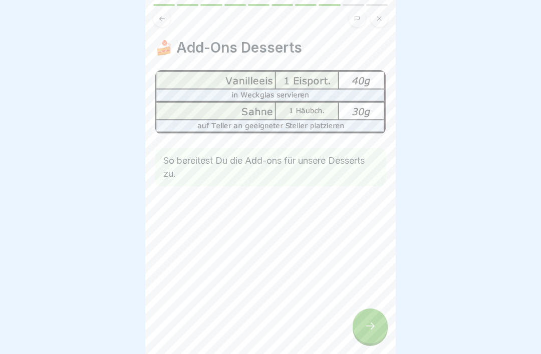
click at [378, 306] on div at bounding box center [370, 326] width 35 height 35
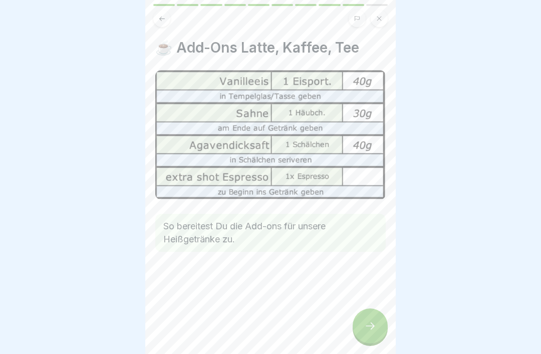
click at [375, 306] on icon at bounding box center [370, 326] width 12 height 12
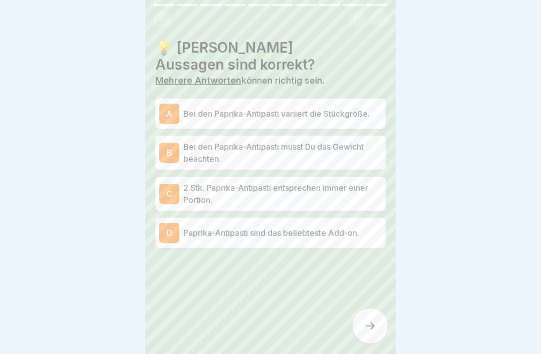
click at [360, 99] on div "A Bei den Paprika-Antipasti variiert die Stückgröße." at bounding box center [270, 114] width 230 height 30
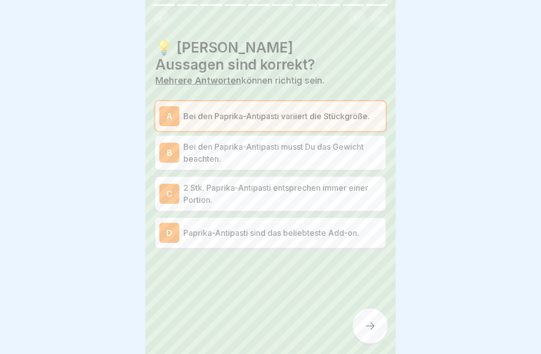
click at [365, 149] on p "Bei den Paprika-Antipasti musst Du das Gewicht beachten." at bounding box center [282, 153] width 198 height 24
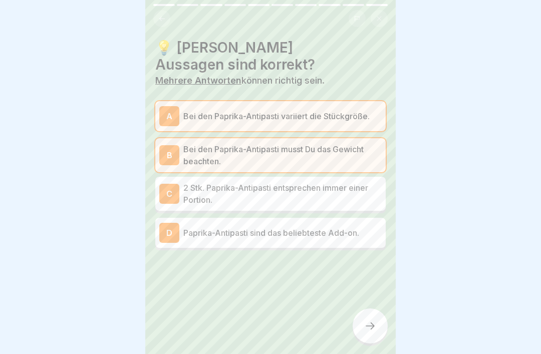
click at [366, 306] on icon at bounding box center [370, 326] width 12 height 12
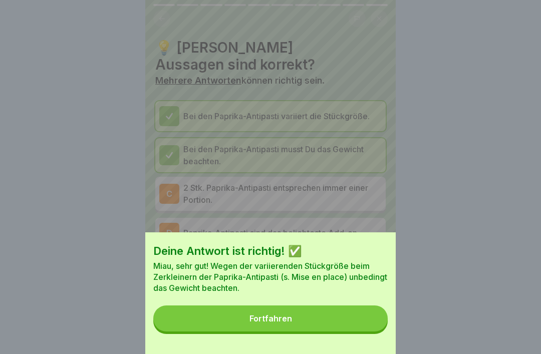
click at [356, 306] on button "Fortfahren" at bounding box center [270, 319] width 234 height 26
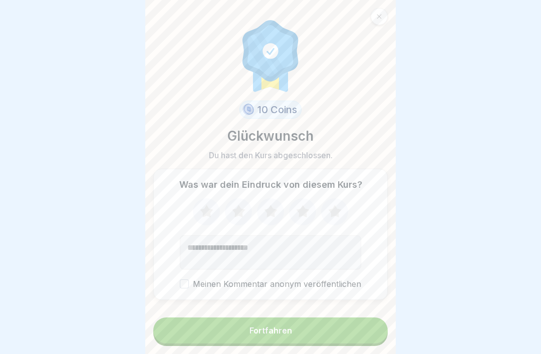
click at [331, 306] on button "Fortfahren" at bounding box center [270, 331] width 234 height 26
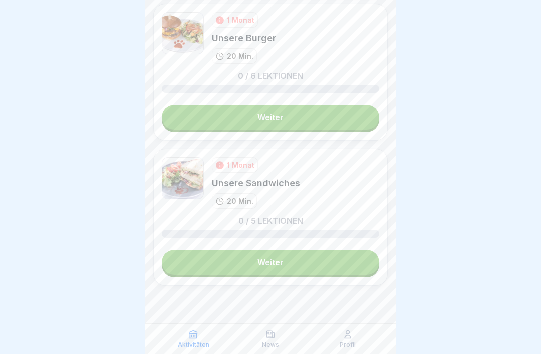
click at [351, 306] on p "Profil" at bounding box center [348, 345] width 16 height 7
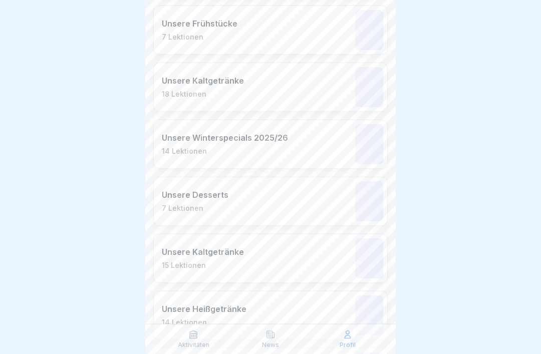
scroll to position [537, 0]
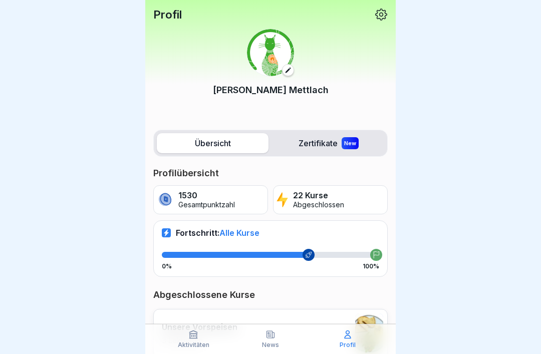
click at [334, 146] on label "Zertifikate New" at bounding box center [329, 143] width 112 height 20
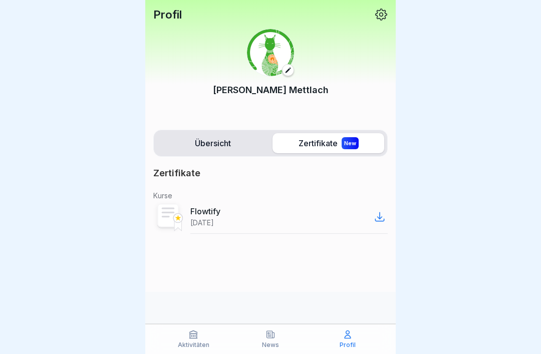
click at [224, 147] on label "Übersicht" at bounding box center [213, 143] width 112 height 20
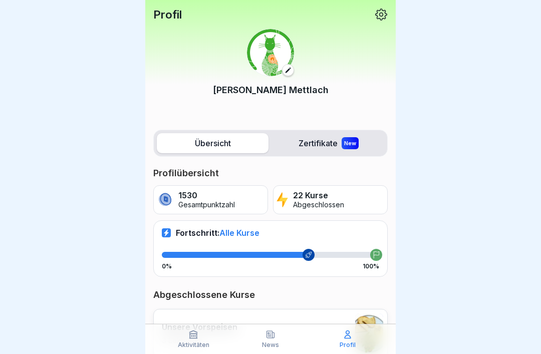
click at [274, 344] on p "News" at bounding box center [270, 345] width 17 height 7
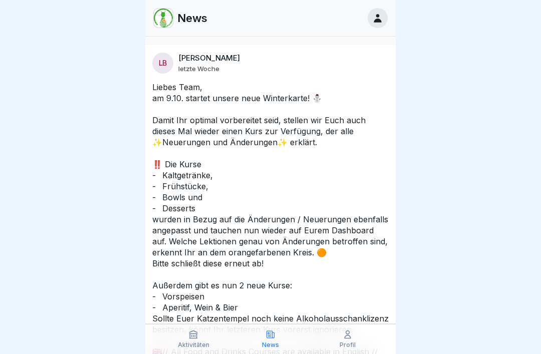
click at [189, 344] on p "Aktivitäten" at bounding box center [194, 345] width 32 height 7
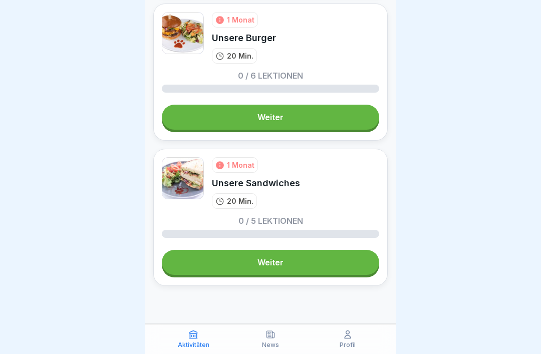
scroll to position [529, 0]
click at [322, 260] on link "Weiter" at bounding box center [270, 262] width 217 height 25
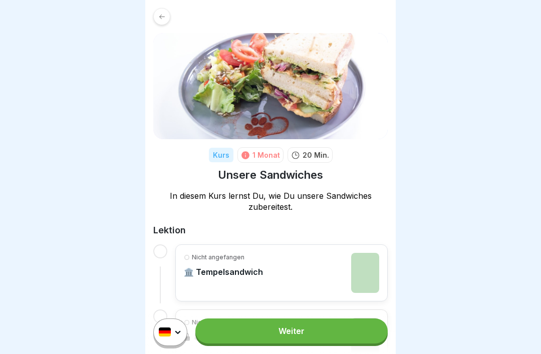
click at [272, 342] on link "Weiter" at bounding box center [291, 331] width 192 height 25
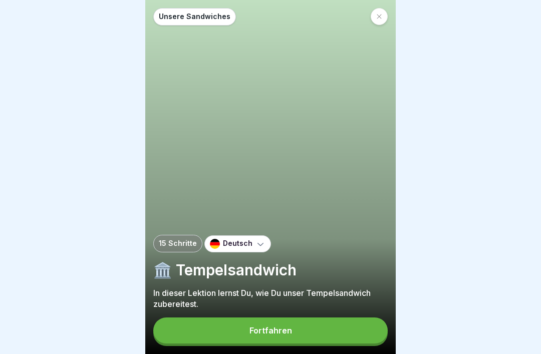
click at [287, 337] on button "Fortfahren" at bounding box center [270, 331] width 234 height 26
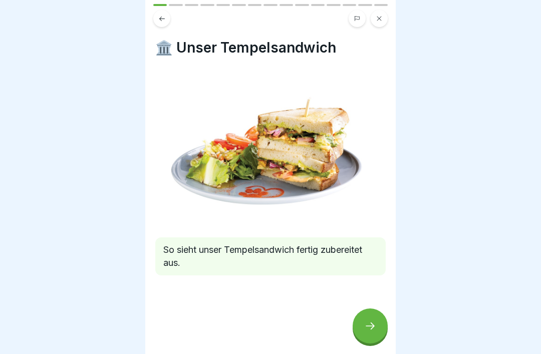
click at [376, 330] on icon at bounding box center [370, 326] width 12 height 12
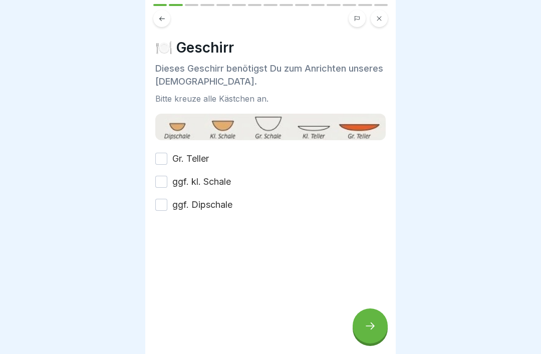
click at [165, 162] on button "Gr. Teller" at bounding box center [161, 159] width 12 height 12
click at [169, 166] on div "Gr. Teller ggf. kl. Schale ggf. Dipschale" at bounding box center [270, 181] width 230 height 59
click at [161, 205] on button "ggf. Dipschale" at bounding box center [161, 205] width 12 height 12
click at [165, 177] on button "ggf. kl. Schale" at bounding box center [161, 182] width 12 height 12
click at [384, 325] on div at bounding box center [370, 326] width 35 height 35
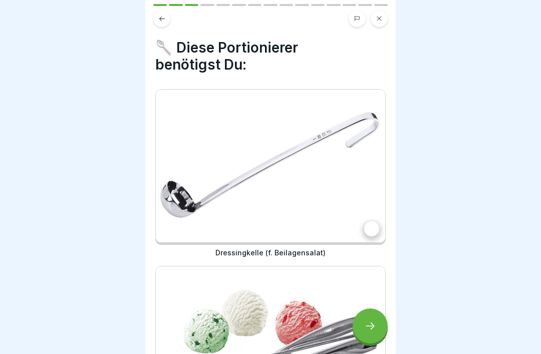
click at [338, 179] on img at bounding box center [270, 166] width 229 height 153
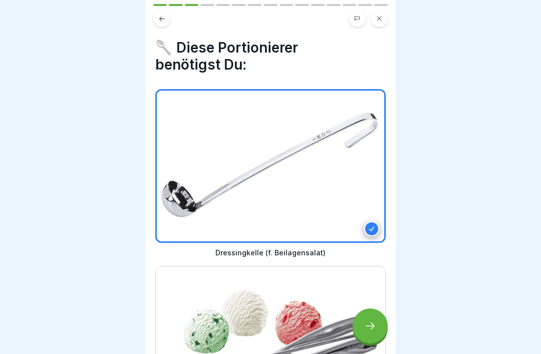
click at [304, 284] on img at bounding box center [270, 343] width 229 height 153
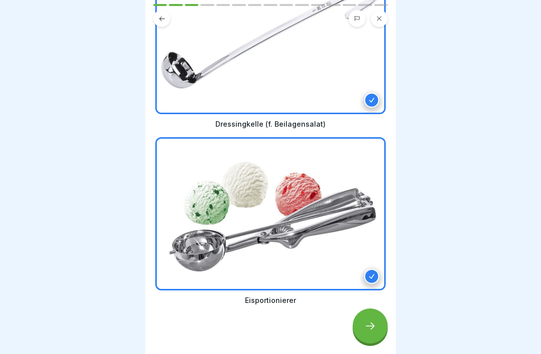
scroll to position [136, 0]
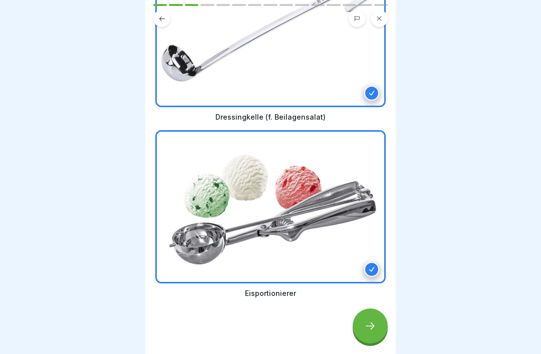
click at [368, 328] on icon at bounding box center [370, 326] width 12 height 12
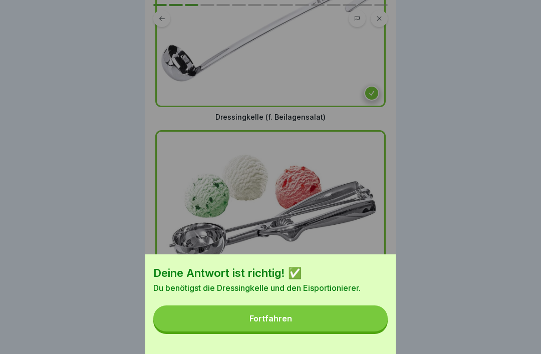
click at [325, 325] on button "Fortfahren" at bounding box center [270, 319] width 234 height 26
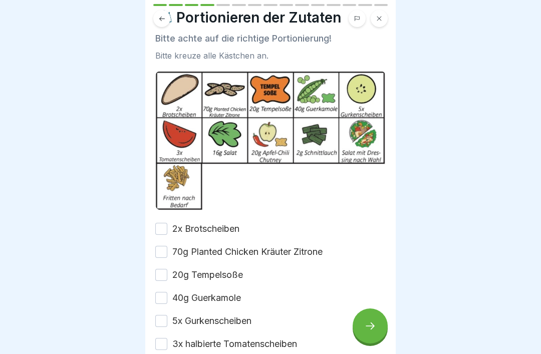
scroll to position [40, 0]
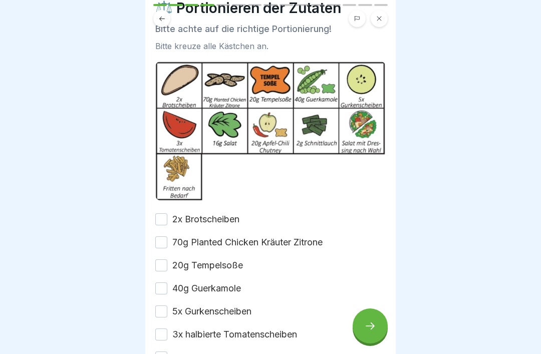
click at [164, 220] on button "2x Brotscheiben" at bounding box center [161, 219] width 12 height 12
click at [157, 252] on div "2x Brotscheiben 70g Planted Chicken Kräuter Zitrone 20g Tempelsoße 40g Guerkamo…" at bounding box center [270, 334] width 230 height 243
click at [158, 268] on button "20g Tempelsoße" at bounding box center [161, 265] width 12 height 12
click at [157, 294] on button "40g Guerkamole" at bounding box center [161, 289] width 12 height 12
click at [161, 239] on button "70g Planted Chicken Kräuter Zitrone" at bounding box center [161, 242] width 12 height 12
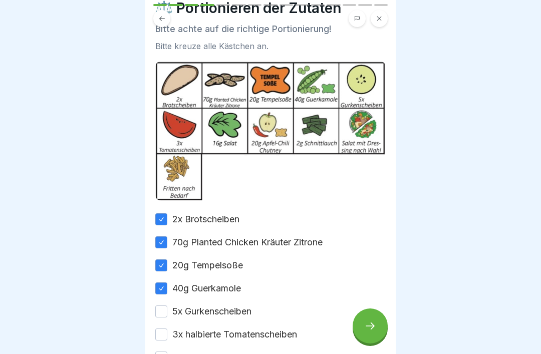
click at [164, 311] on button "5x Gurkenscheiben" at bounding box center [161, 312] width 12 height 12
click at [164, 329] on button "3x halbierte Tomatenscheiben" at bounding box center [161, 335] width 12 height 12
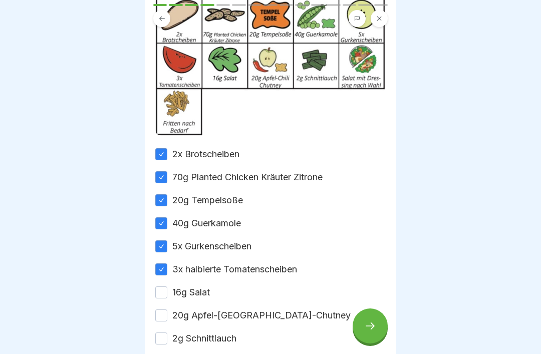
click at [167, 285] on div "2x Brotscheiben 70g Planted Chicken Kräuter Zitrone 20g Tempelsoße 40g Guerkamo…" at bounding box center [270, 269] width 230 height 243
click at [165, 312] on button "20g Apfel-[GEOGRAPHIC_DATA]-Chutney" at bounding box center [161, 316] width 12 height 12
click at [161, 336] on button "2g Schnittlauch" at bounding box center [161, 339] width 12 height 12
click at [164, 296] on button "16g Salat" at bounding box center [161, 293] width 12 height 12
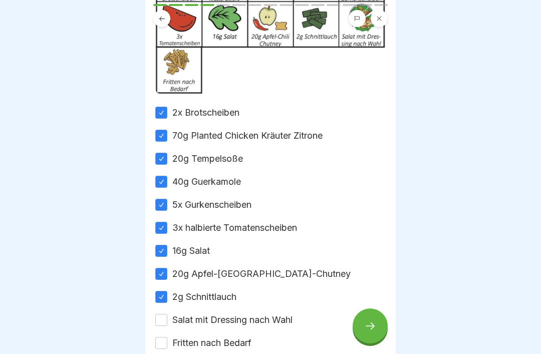
scroll to position [179, 0]
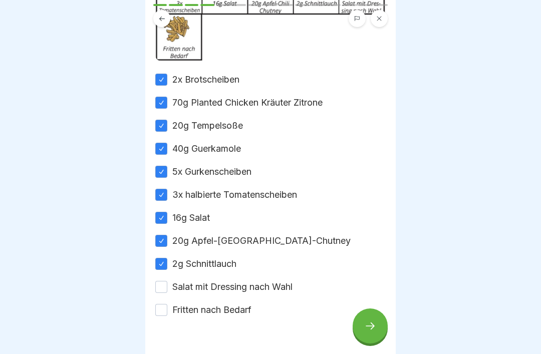
click at [167, 281] on div "Salat mit Dressing nach Wahl" at bounding box center [223, 287] width 137 height 13
click at [160, 292] on button "Salat mit Dressing nach Wahl" at bounding box center [161, 287] width 12 height 12
click at [163, 296] on div "2x Brotscheiben 70g Planted Chicken Kräuter Zitrone 20g Tempelsoße 40g Guerkamo…" at bounding box center [270, 194] width 230 height 243
click at [166, 306] on button "Fritten nach Bedarf" at bounding box center [161, 310] width 12 height 12
click at [381, 325] on div at bounding box center [370, 326] width 35 height 35
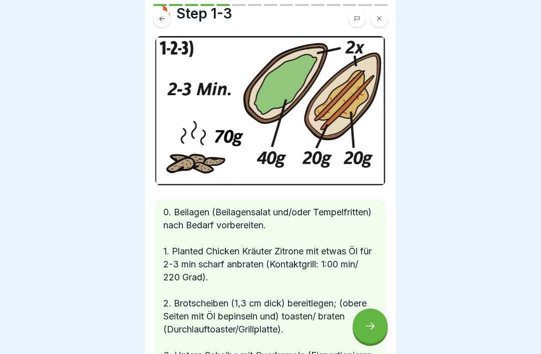
scroll to position [33, 0]
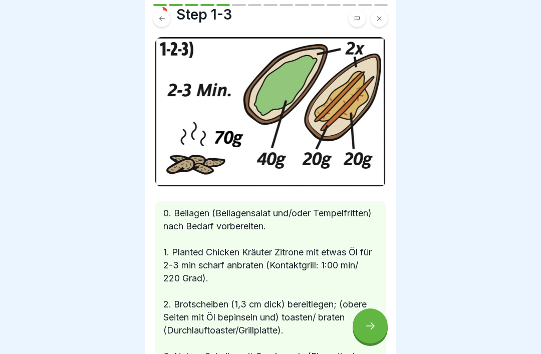
click at [375, 331] on icon at bounding box center [370, 326] width 12 height 12
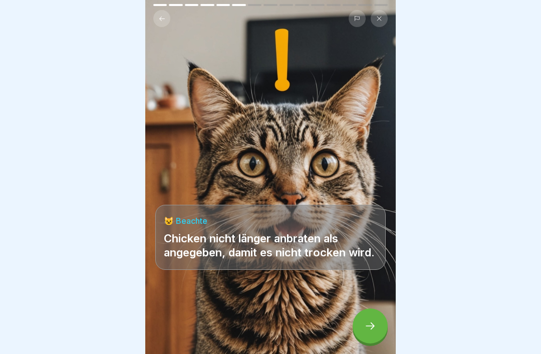
click at [368, 330] on icon at bounding box center [370, 326] width 12 height 12
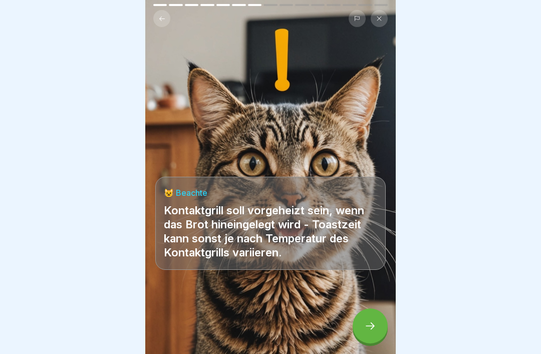
click at [367, 334] on div at bounding box center [370, 326] width 35 height 35
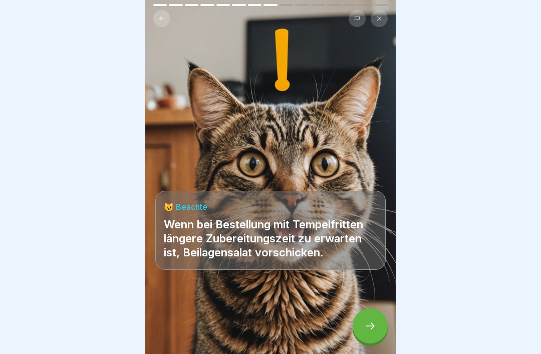
click at [360, 334] on div at bounding box center [370, 326] width 35 height 35
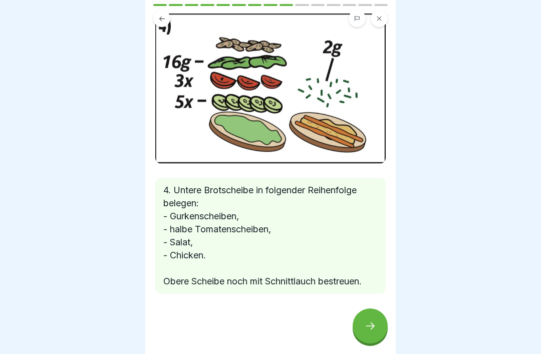
scroll to position [57, 0]
click at [375, 326] on icon at bounding box center [370, 326] width 12 height 12
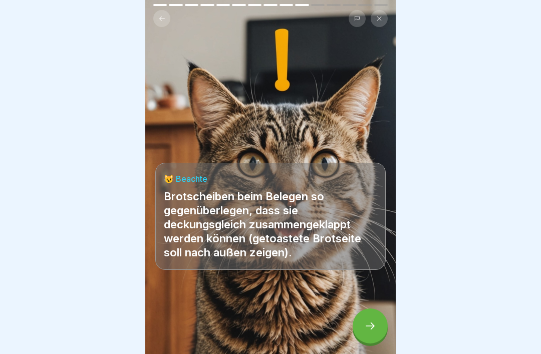
click at [365, 329] on icon at bounding box center [370, 326] width 12 height 12
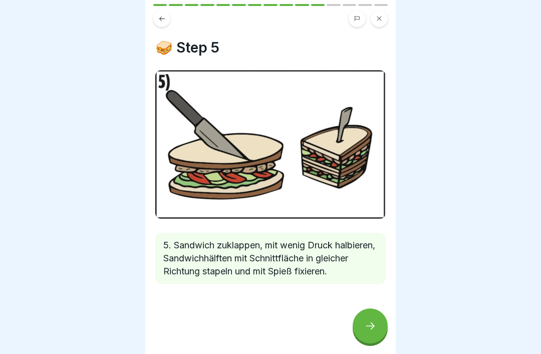
click at [369, 326] on icon at bounding box center [370, 326] width 12 height 12
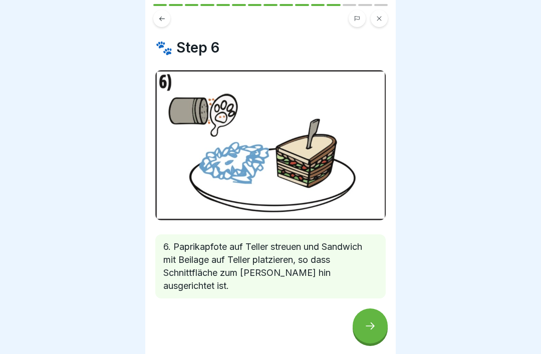
click at [367, 326] on icon at bounding box center [370, 326] width 12 height 12
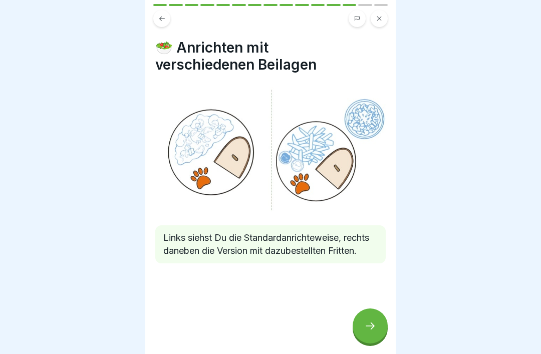
click at [366, 325] on icon at bounding box center [370, 326] width 12 height 12
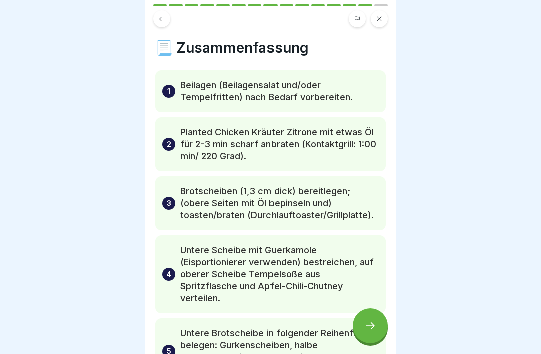
click at [363, 323] on div at bounding box center [370, 326] width 35 height 35
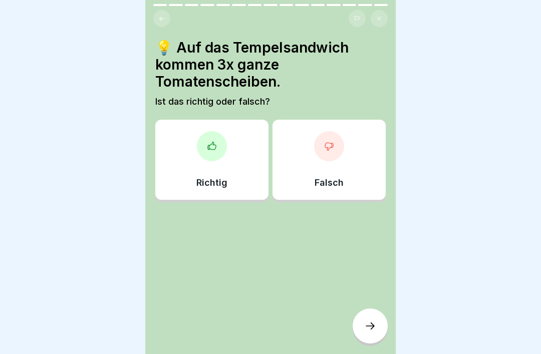
click at [168, 16] on button at bounding box center [161, 18] width 17 height 17
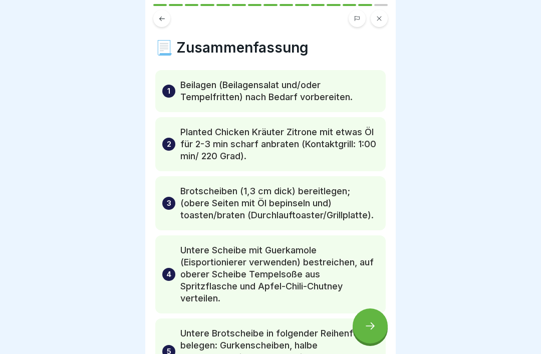
click at [165, 22] on icon at bounding box center [162, 19] width 8 height 8
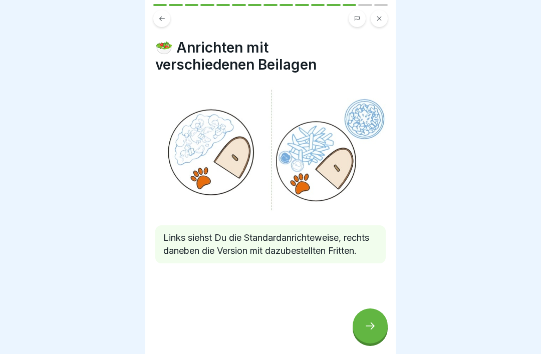
click at [165, 21] on icon at bounding box center [162, 19] width 8 height 8
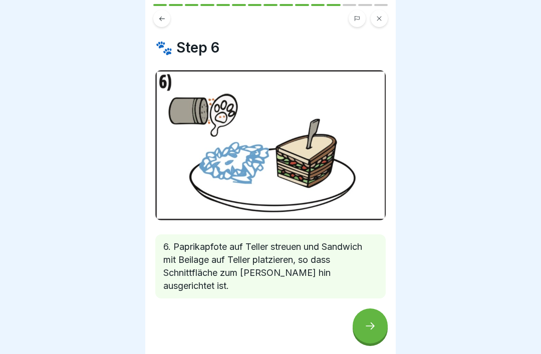
click at [161, 20] on icon at bounding box center [162, 18] width 6 height 5
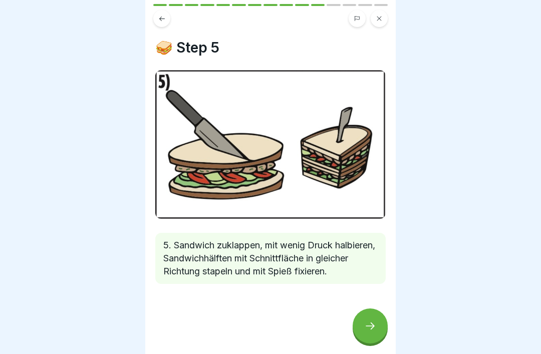
click at [164, 20] on icon at bounding box center [162, 19] width 8 height 8
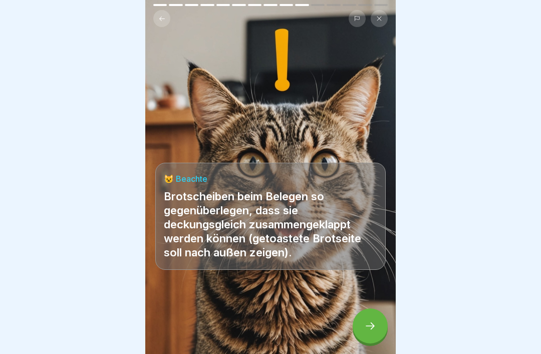
click at [371, 327] on icon at bounding box center [370, 326] width 9 height 7
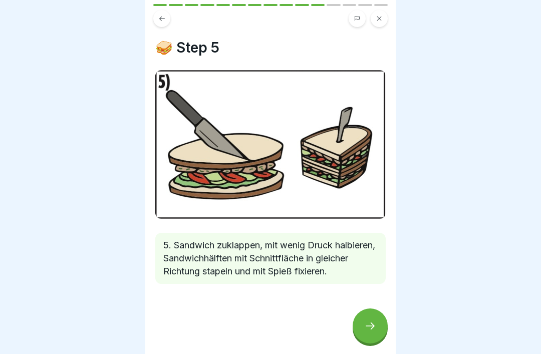
click at [376, 328] on div at bounding box center [370, 326] width 35 height 35
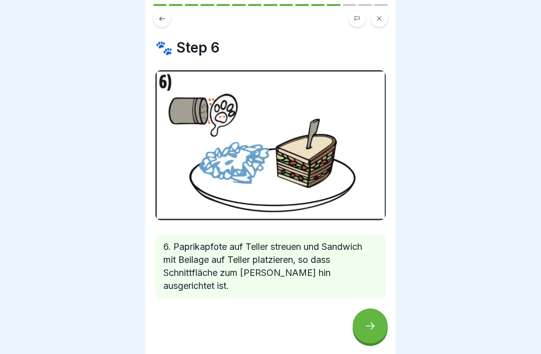
click at [375, 330] on icon at bounding box center [370, 326] width 12 height 12
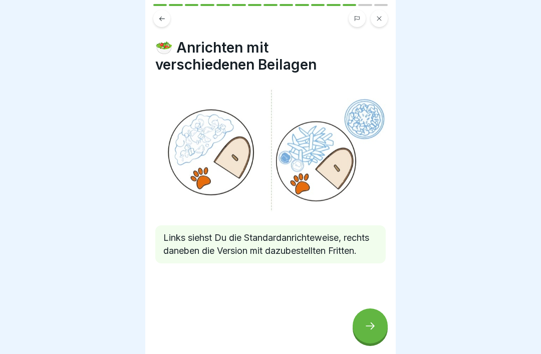
click at [375, 325] on icon at bounding box center [370, 326] width 12 height 12
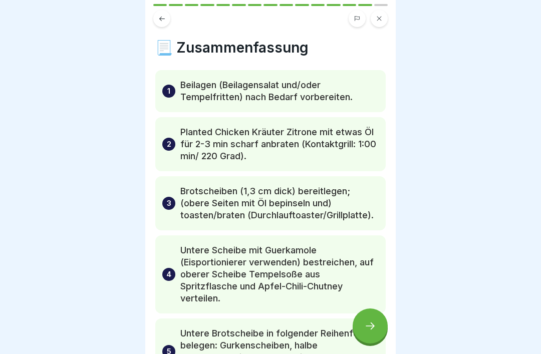
click at [377, 325] on div at bounding box center [370, 326] width 35 height 35
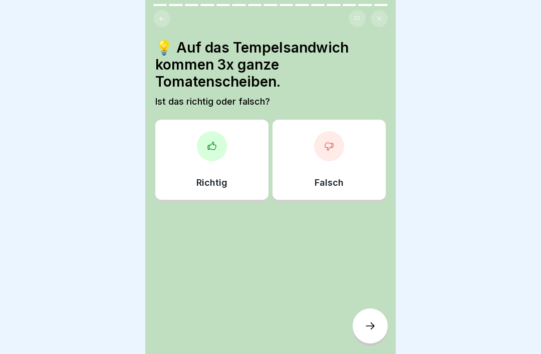
click at [376, 327] on div at bounding box center [370, 326] width 35 height 35
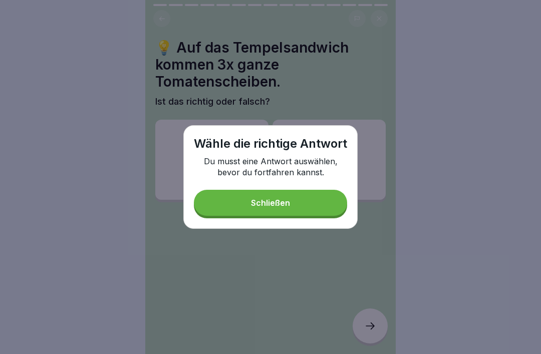
click at [326, 213] on button "Schließen" at bounding box center [270, 203] width 153 height 26
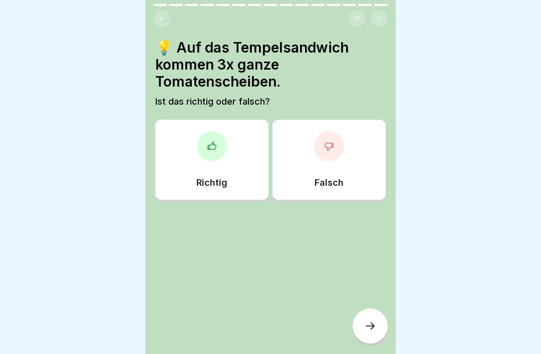
click at [343, 178] on p "Falsch" at bounding box center [329, 182] width 29 height 11
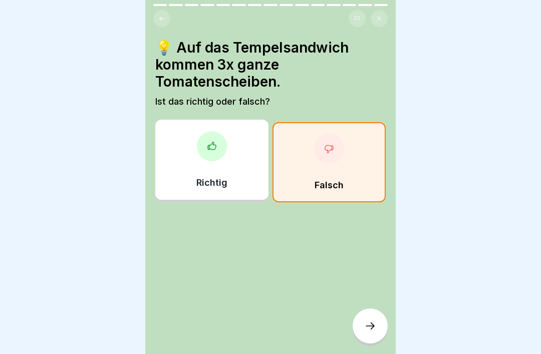
click at [373, 325] on icon at bounding box center [370, 326] width 9 height 7
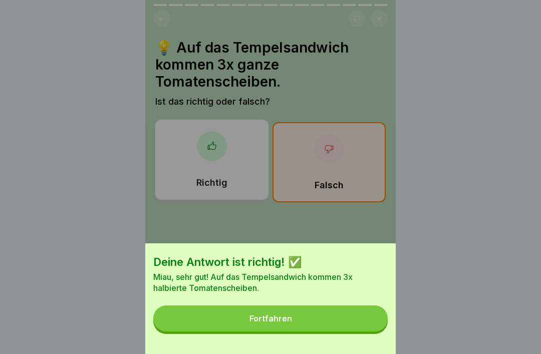
click at [342, 324] on button "Fortfahren" at bounding box center [270, 319] width 234 height 26
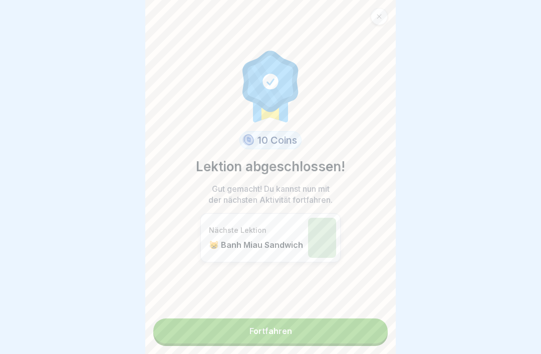
click at [344, 326] on link "Fortfahren" at bounding box center [270, 331] width 234 height 25
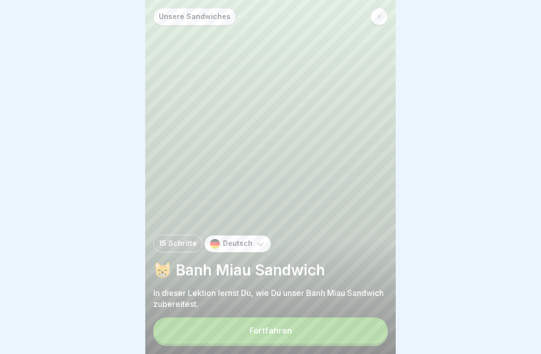
click at [334, 328] on button "Fortfahren" at bounding box center [270, 331] width 234 height 26
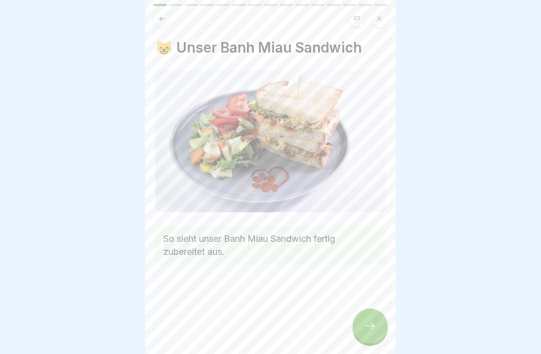
click at [377, 328] on div at bounding box center [370, 326] width 35 height 35
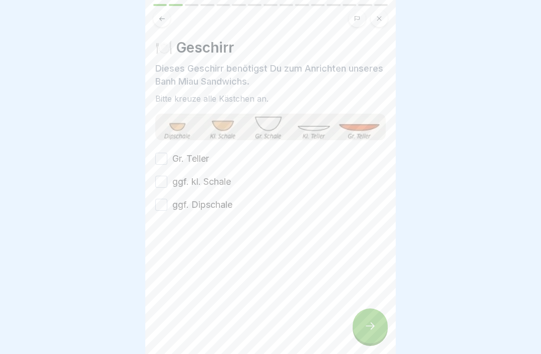
click at [153, 160] on div "🍽️ Geschirr Dieses Geschirr benötigst Du zum Anrichten unseres Banh Miau Sandwi…" at bounding box center [270, 177] width 250 height 354
click at [166, 204] on button "ggf. Dipschale" at bounding box center [161, 205] width 12 height 12
click at [162, 164] on button "Gr. Teller" at bounding box center [161, 159] width 12 height 12
click at [161, 181] on button "ggf. kl. Schale" at bounding box center [161, 182] width 12 height 12
click at [373, 323] on icon at bounding box center [370, 326] width 12 height 12
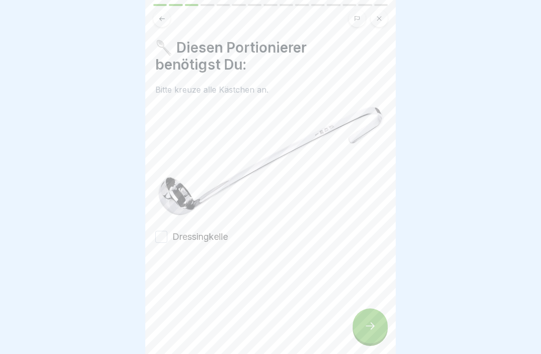
click at [158, 234] on button "Dressingkelle" at bounding box center [161, 237] width 12 height 12
click at [366, 331] on icon at bounding box center [370, 326] width 12 height 12
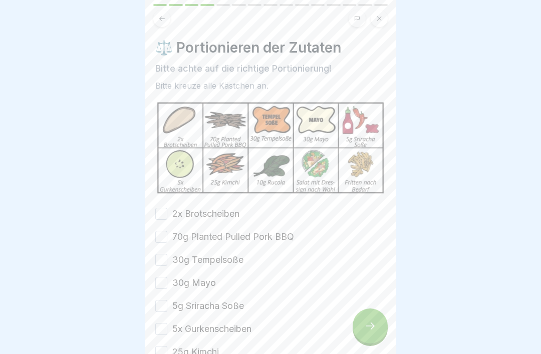
click at [165, 211] on button "2x Brotscheiben" at bounding box center [161, 214] width 12 height 12
click at [160, 234] on button "70g Planted Pulled Pork BBQ" at bounding box center [161, 237] width 12 height 12
click at [158, 275] on div "2x Brotscheiben 70g Planted Pulled Pork BBQ 30g Tempelsoße 30g Mayo 5g Sriracha…" at bounding box center [270, 317] width 230 height 220
click at [161, 257] on button "30g Tempelsoße" at bounding box center [161, 260] width 12 height 12
click at [162, 295] on div "2x Brotscheiben 70g Planted Pulled Pork BBQ 30g Tempelsoße 30g Mayo 5g Sriracha…" at bounding box center [270, 317] width 230 height 220
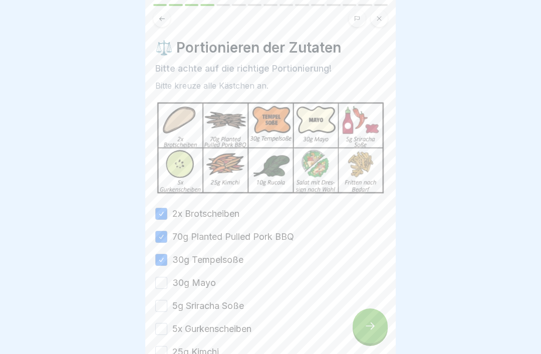
click at [164, 281] on button "30g Mayo" at bounding box center [161, 283] width 12 height 12
click at [166, 308] on button "5g Sriracha Soße" at bounding box center [161, 306] width 12 height 12
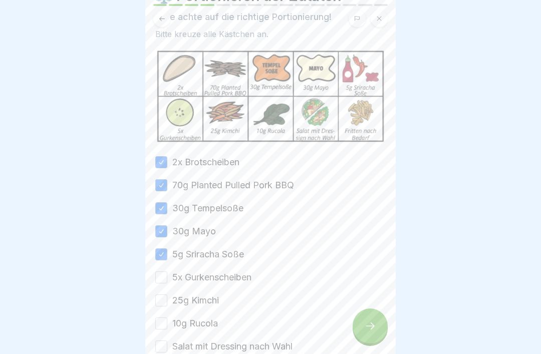
scroll to position [58, 0]
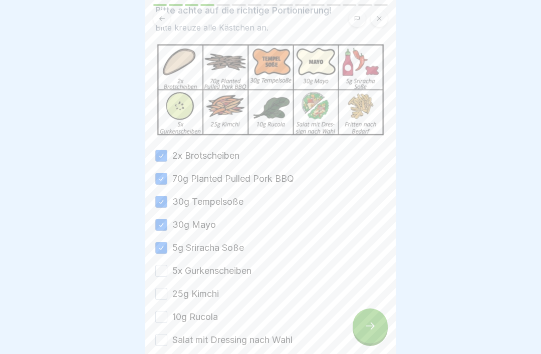
click at [166, 290] on button "25g Kimchi" at bounding box center [161, 294] width 12 height 12
click at [166, 319] on button "10g Rucola" at bounding box center [161, 317] width 12 height 12
click at [164, 270] on button "5x Gurkenscheiben" at bounding box center [161, 271] width 12 height 12
click at [162, 340] on button "Salat mit Dressing nach Wahl" at bounding box center [161, 340] width 12 height 12
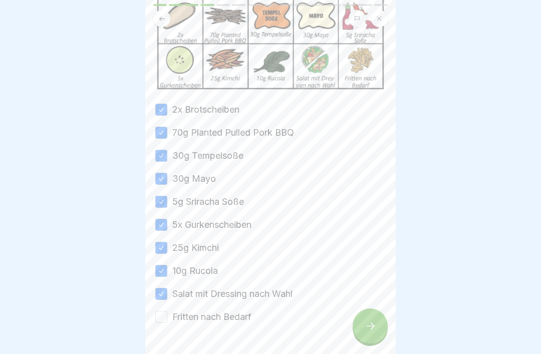
scroll to position [106, 0]
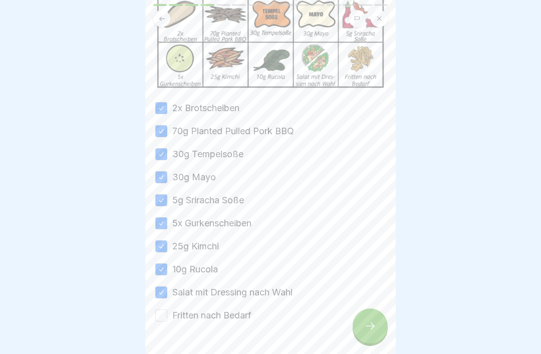
click at [173, 313] on label "Fritten nach Bedarf" at bounding box center [211, 315] width 79 height 13
click at [167, 313] on button "Fritten nach Bedarf" at bounding box center [161, 316] width 12 height 12
click at [373, 333] on div at bounding box center [370, 326] width 35 height 35
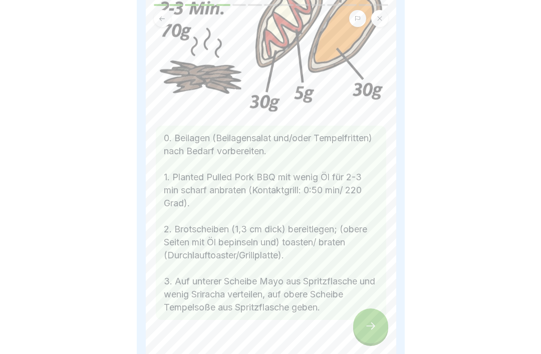
scroll to position [0, 0]
